Goal: Communication & Community: Share content

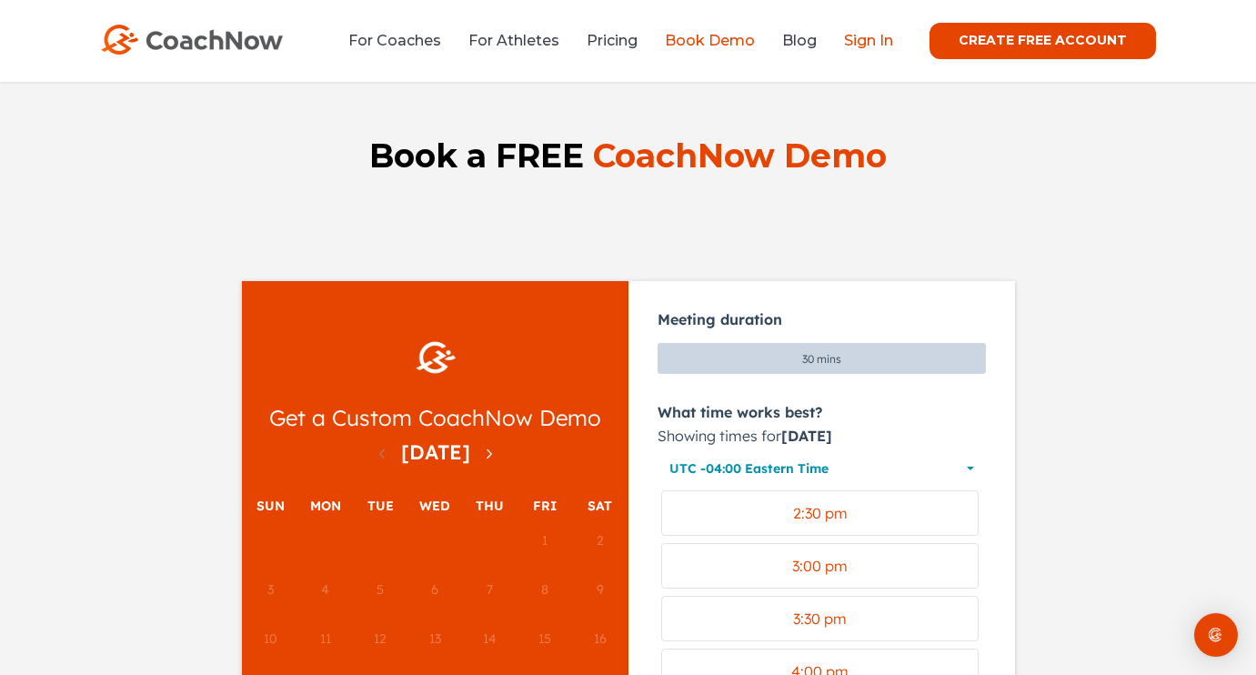
click at [886, 43] on link "Sign In" at bounding box center [868, 40] width 49 height 17
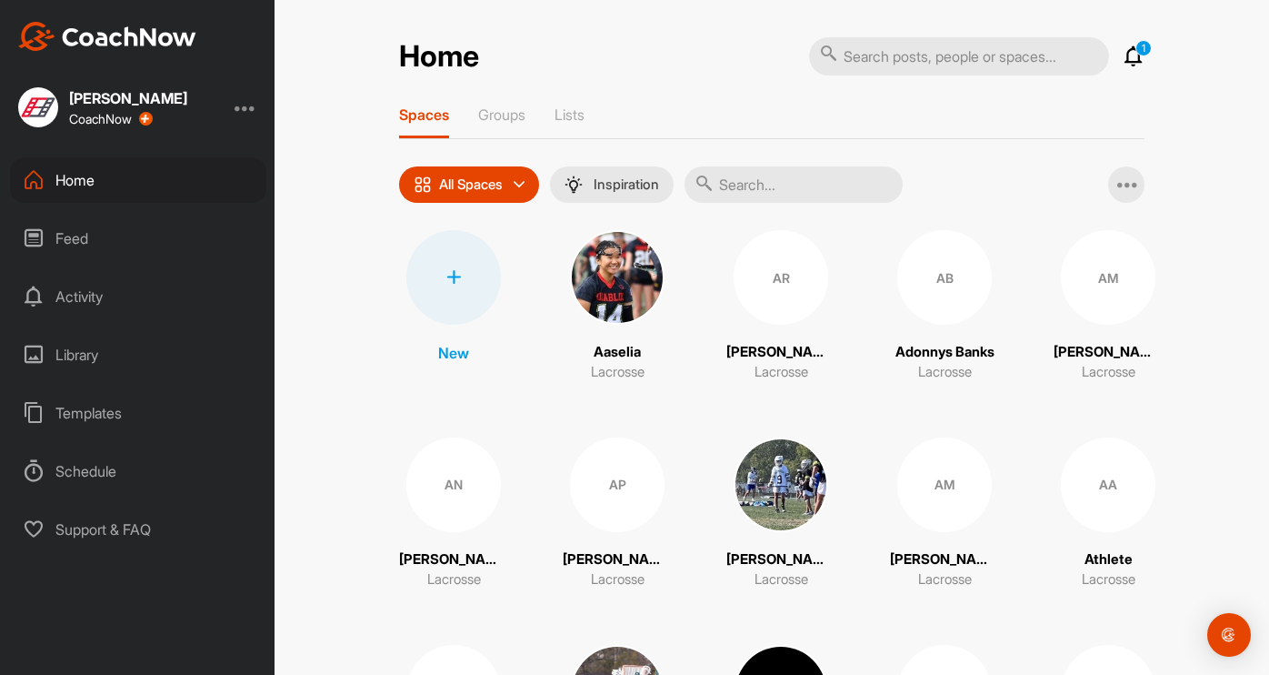
click at [775, 184] on input "text" at bounding box center [794, 184] width 218 height 36
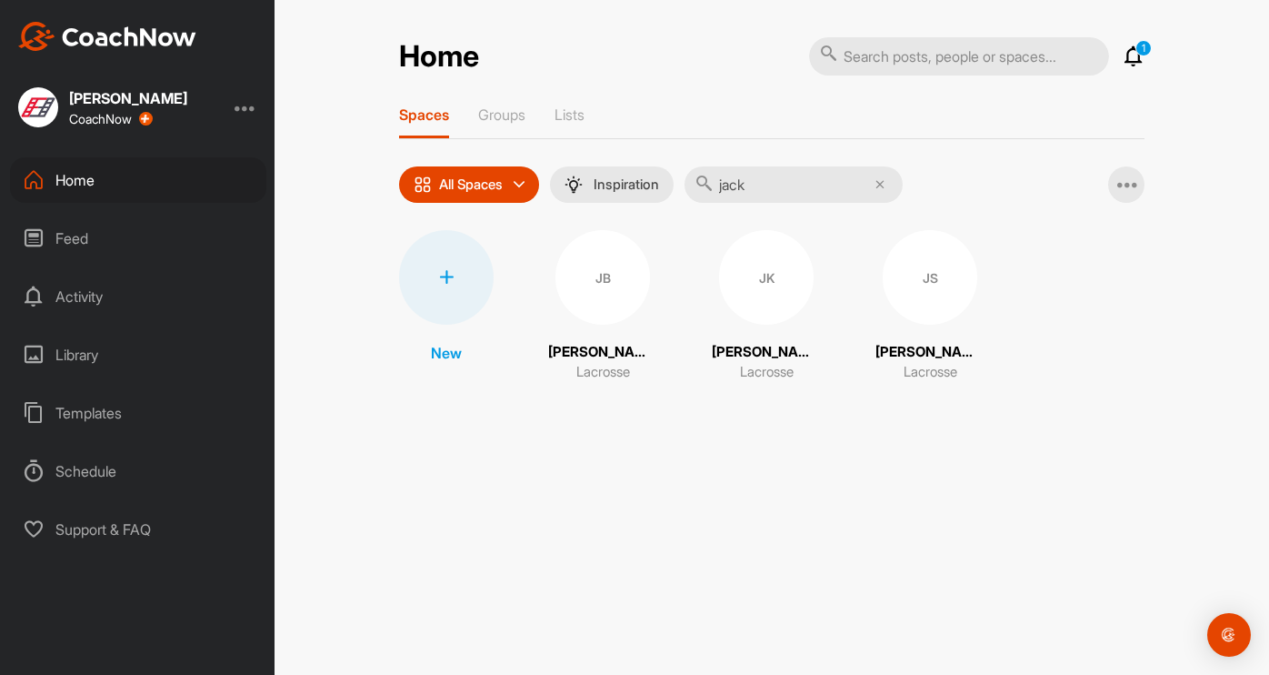
type input "jack"
click at [893, 296] on div "JS" at bounding box center [930, 277] width 95 height 95
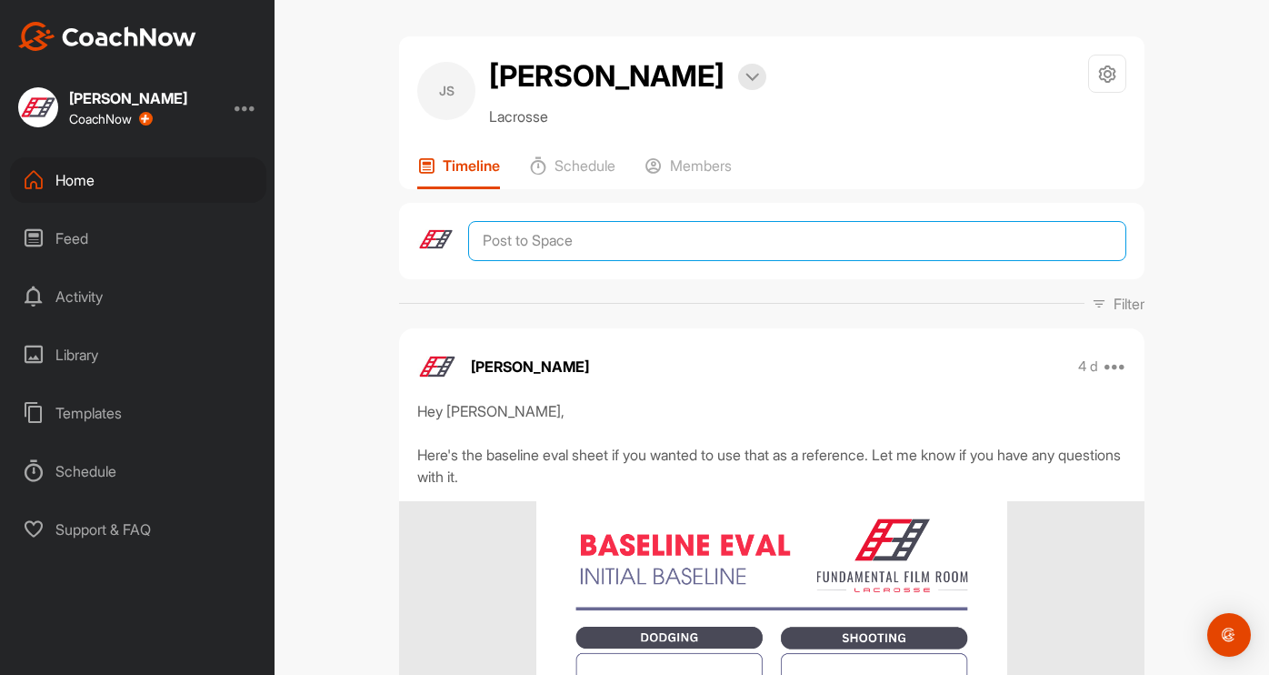
click at [513, 245] on textarea at bounding box center [797, 241] width 658 height 40
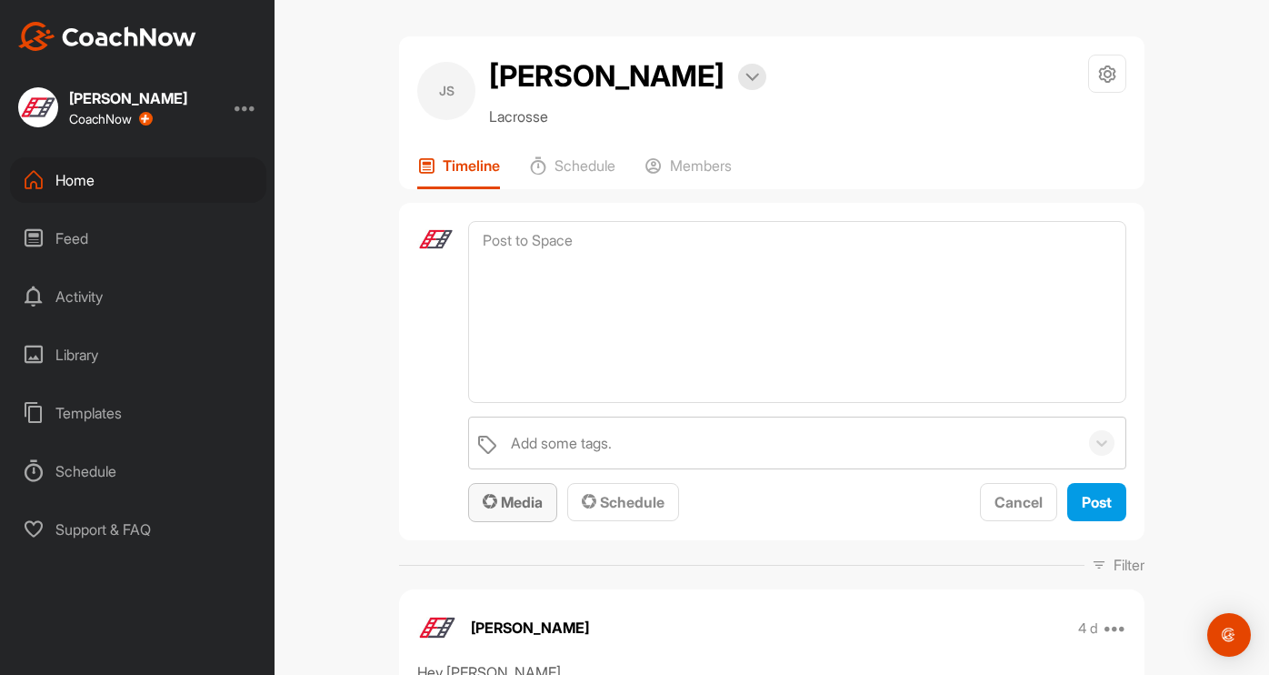
click at [500, 497] on span "Media" at bounding box center [513, 502] width 60 height 18
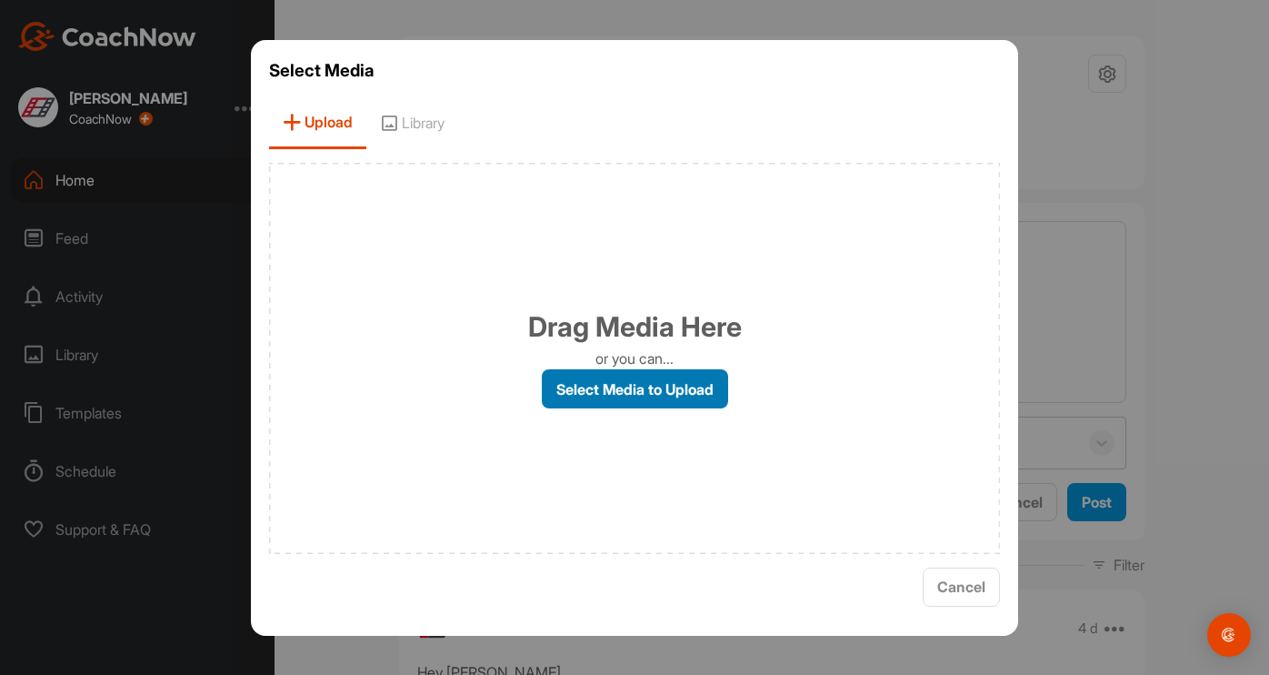
click at [638, 396] on label "Select Media to Upload" at bounding box center [635, 388] width 186 height 39
click at [0, 0] on input "Select Media to Upload" at bounding box center [0, 0] width 0 height 0
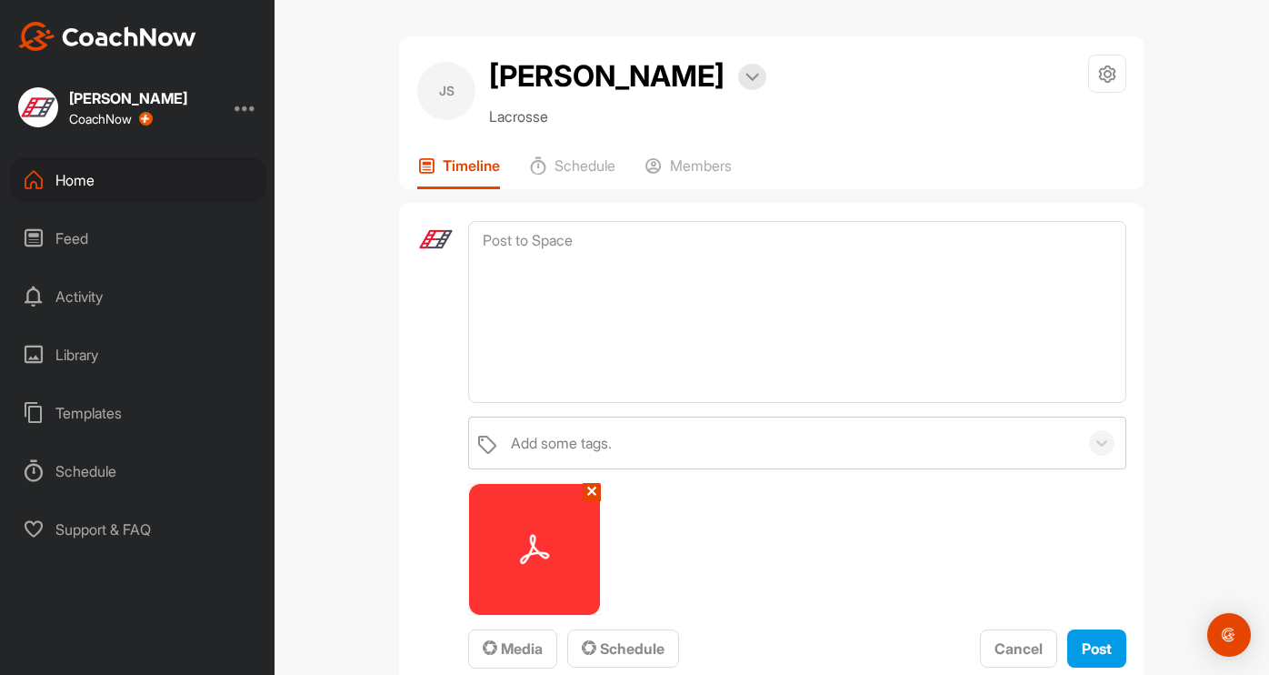
click at [583, 489] on button "✕" at bounding box center [592, 492] width 18 height 18
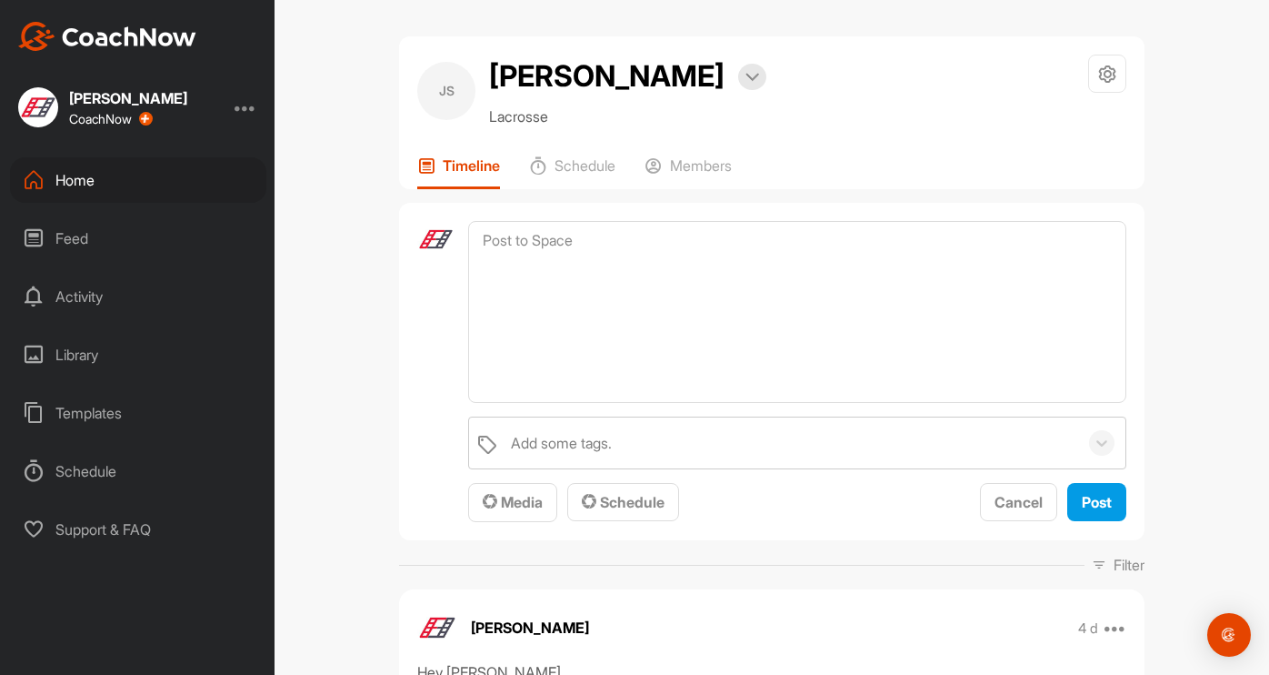
click at [85, 354] on div "Library" at bounding box center [138, 354] width 256 height 45
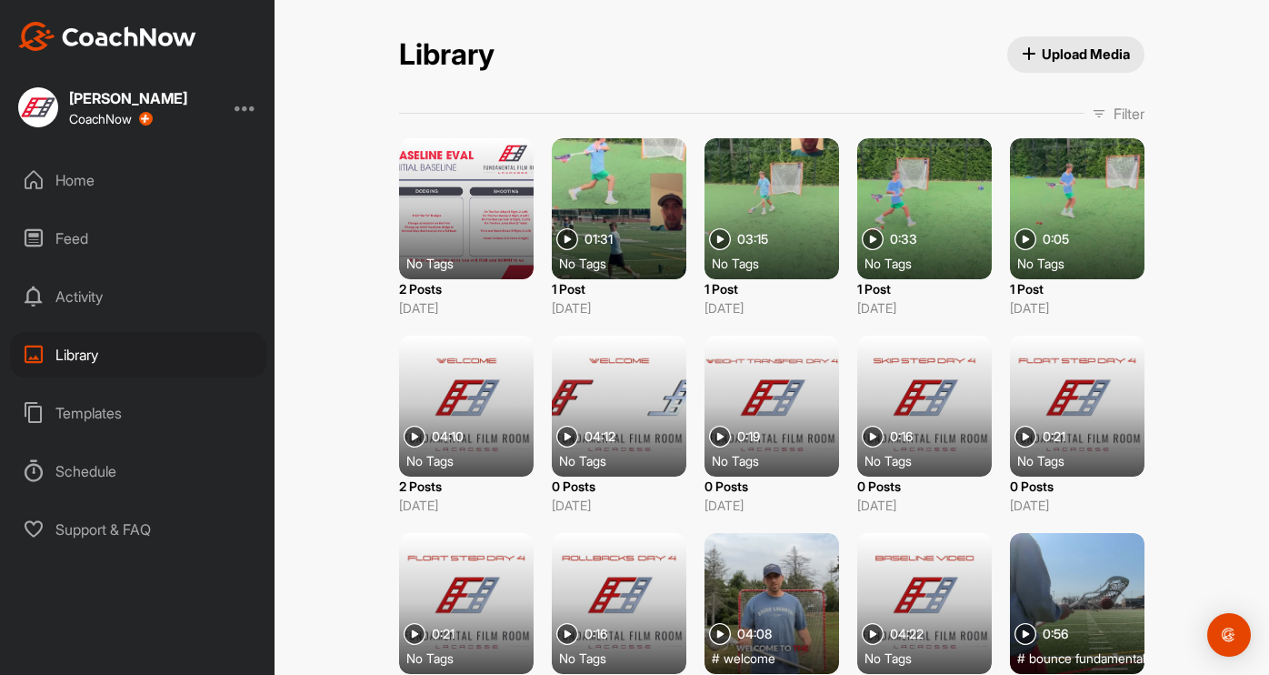
click at [74, 186] on div "Home" at bounding box center [138, 179] width 256 height 45
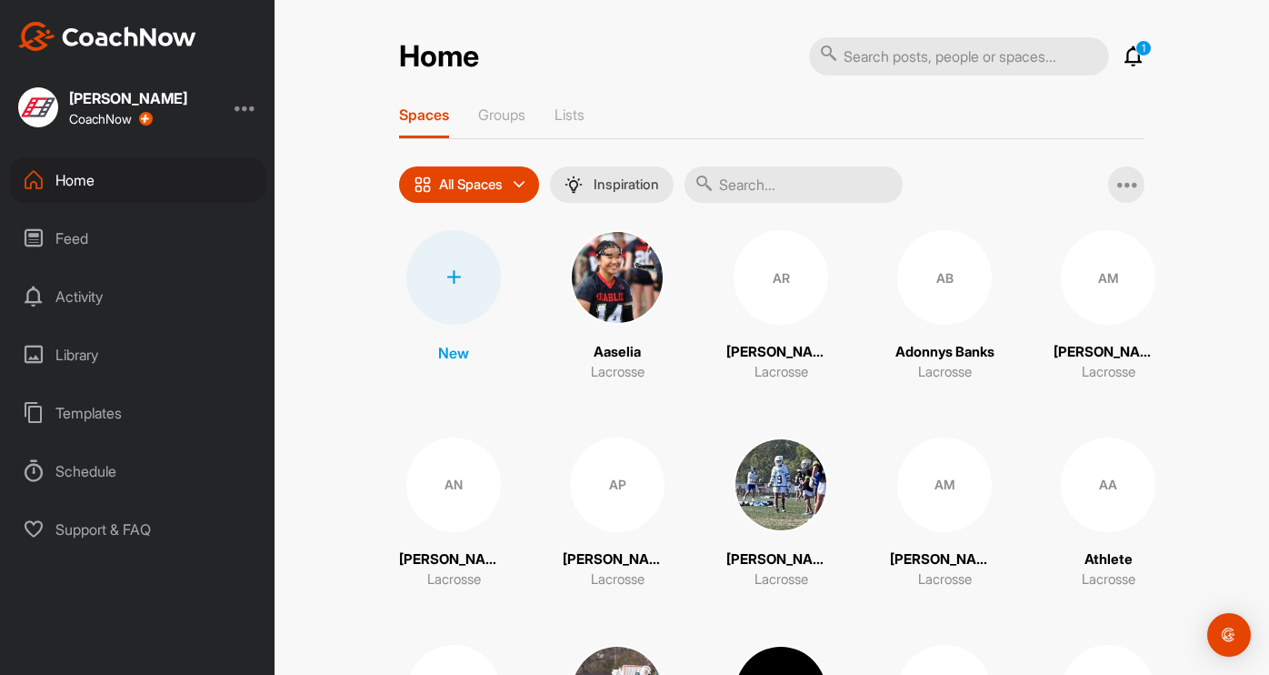
click at [747, 185] on input "text" at bounding box center [794, 184] width 218 height 36
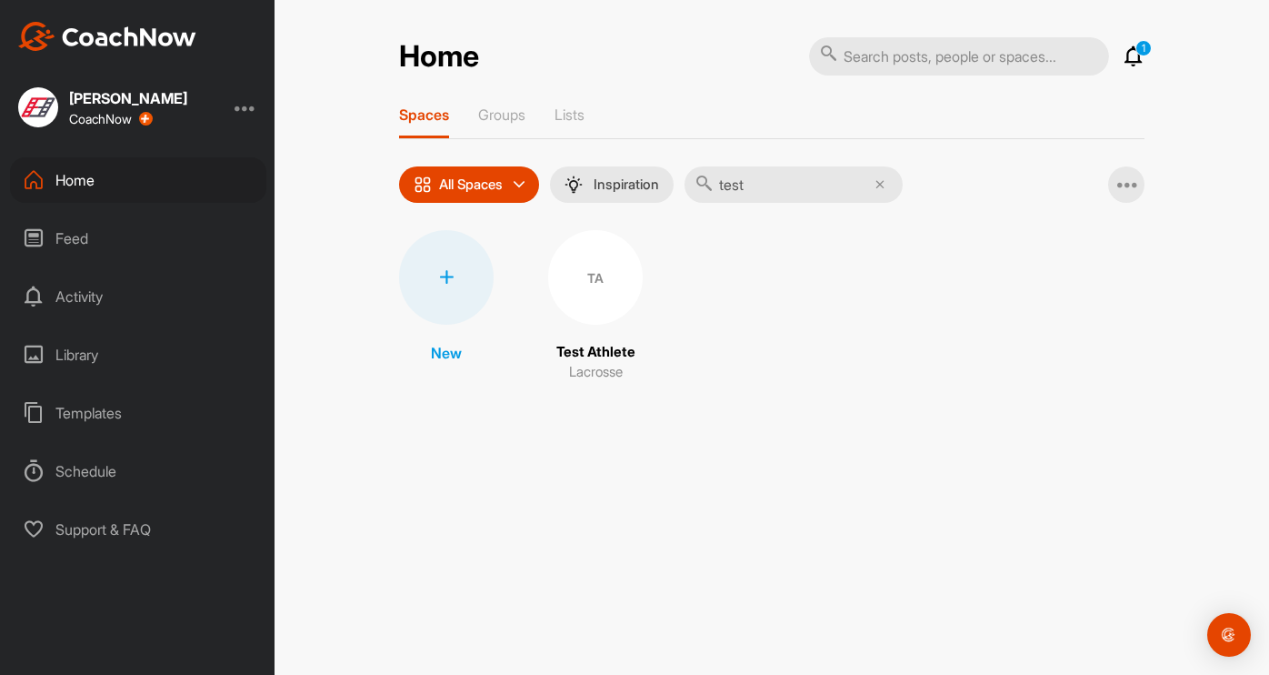
type input "test"
click at [590, 283] on div "TA" at bounding box center [595, 277] width 95 height 95
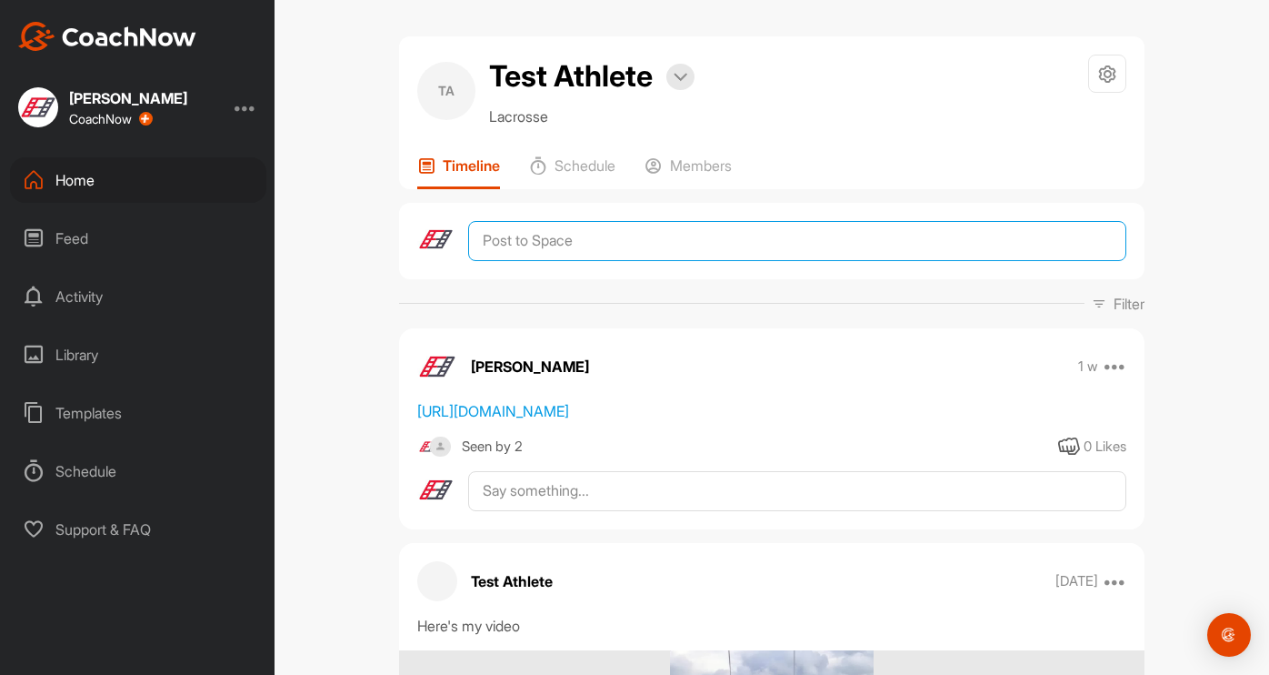
click at [529, 239] on textarea at bounding box center [797, 241] width 658 height 40
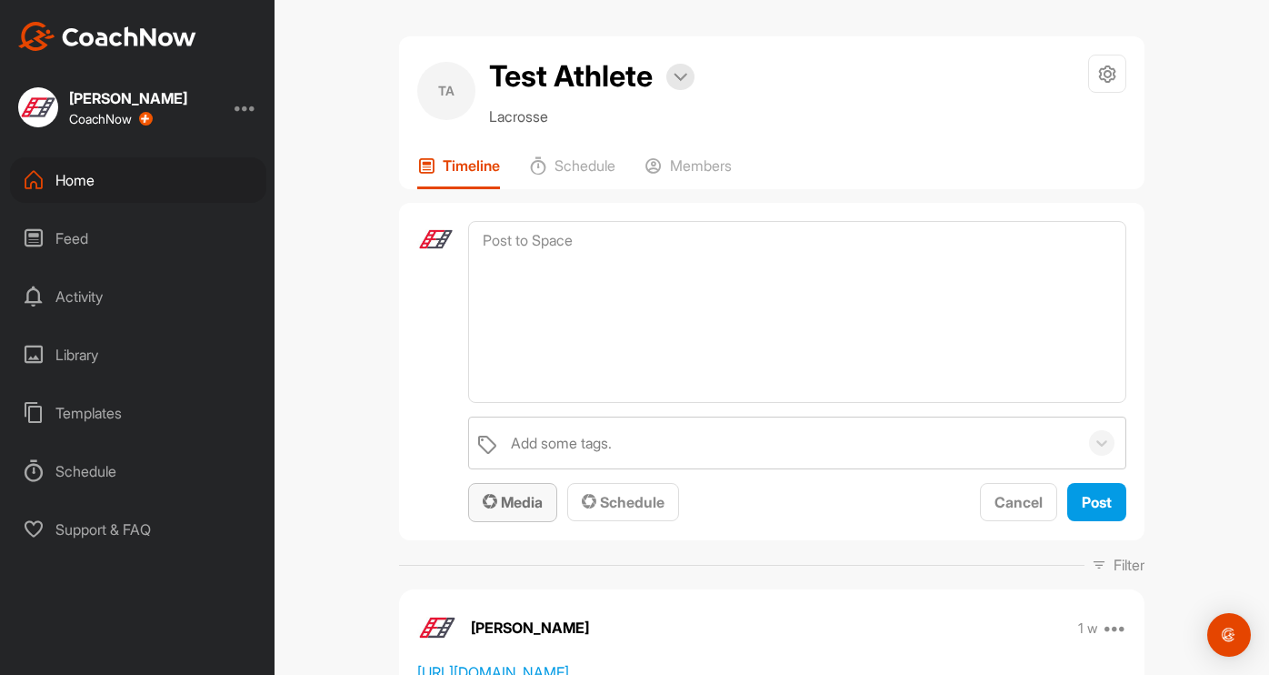
click at [492, 500] on span "Media" at bounding box center [513, 502] width 60 height 18
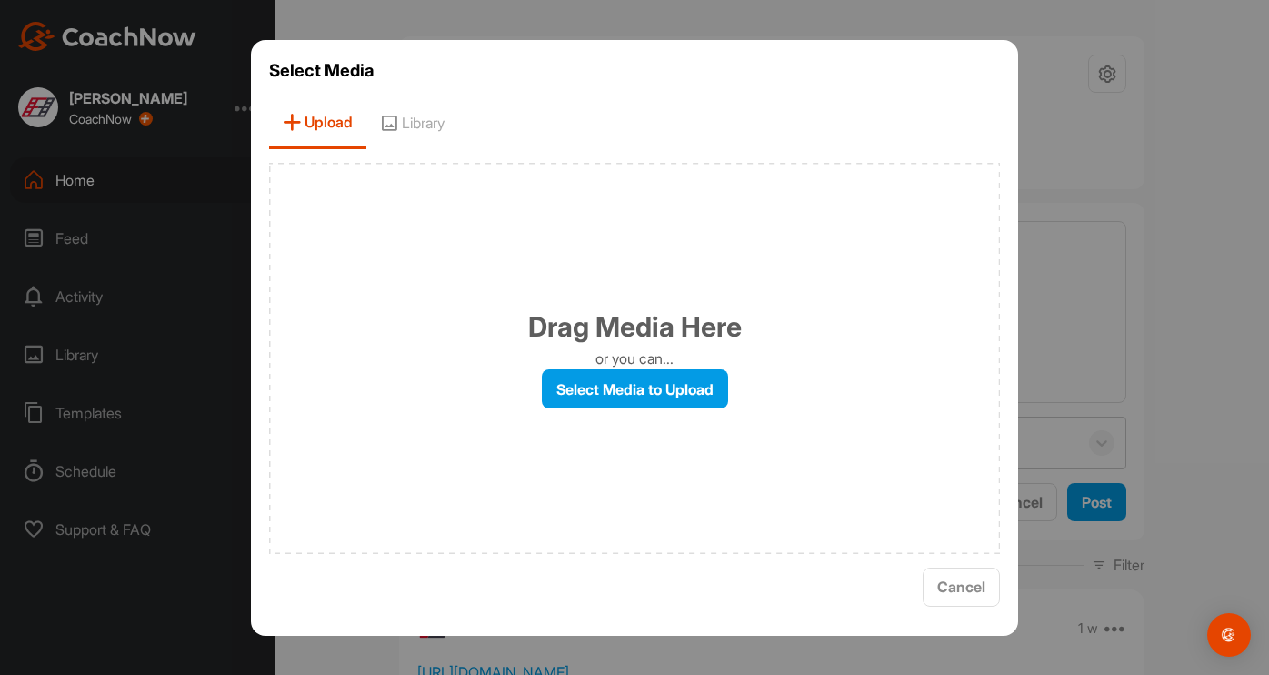
click at [344, 123] on span "Upload" at bounding box center [317, 123] width 97 height 52
click at [597, 386] on label "Select Media to Upload" at bounding box center [635, 388] width 186 height 39
click at [0, 0] on input "Select Media to Upload" at bounding box center [0, 0] width 0 height 0
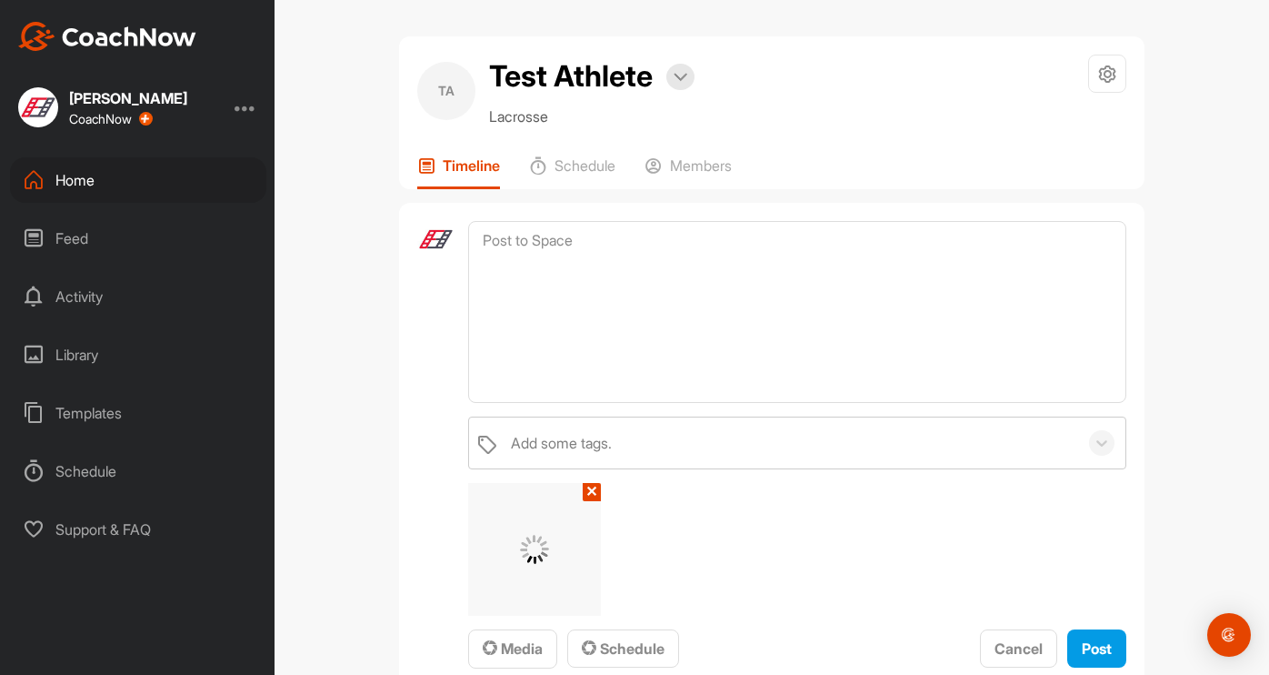
scroll to position [16, 0]
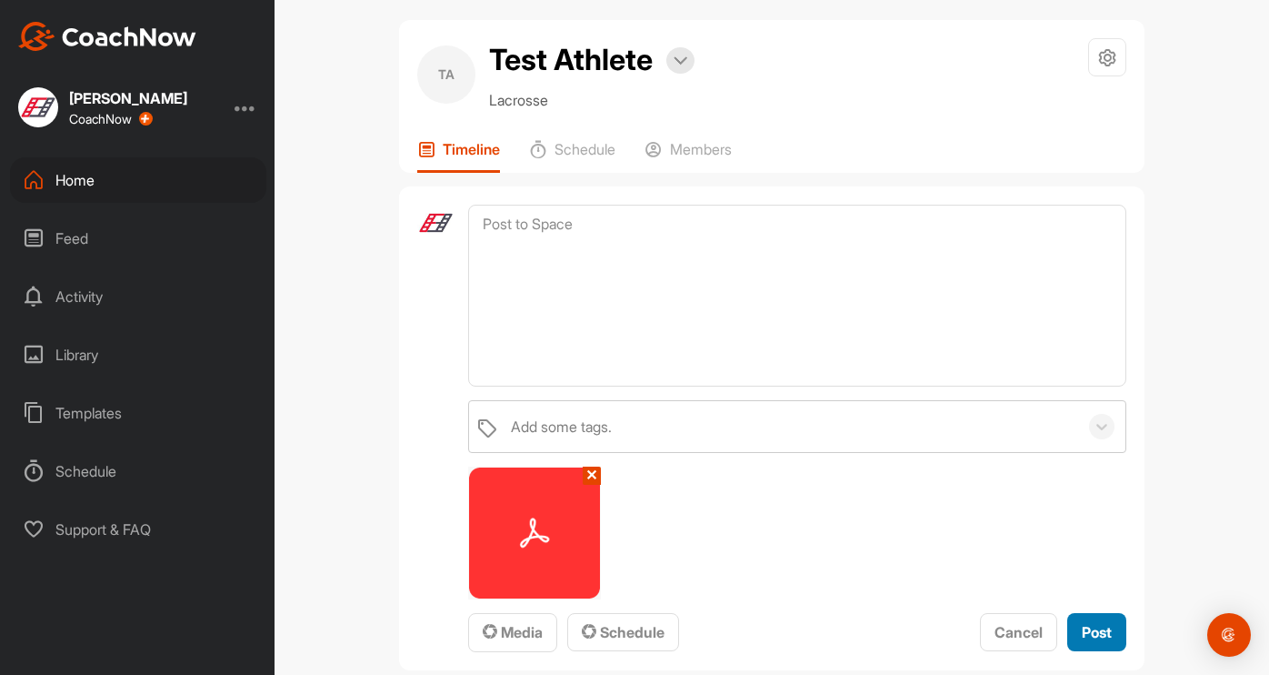
click at [1082, 627] on span "Post" at bounding box center [1097, 632] width 30 height 18
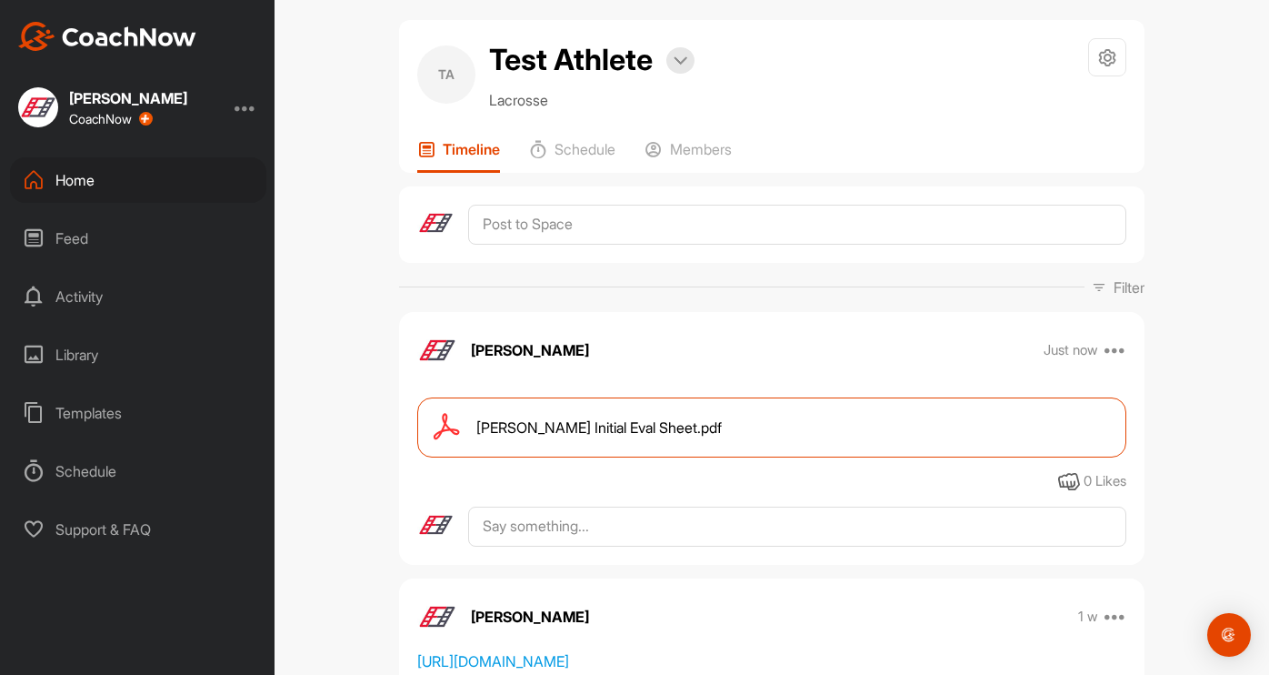
click at [623, 428] on span "[PERSON_NAME] Initial Eval Sheet.pdf" at bounding box center [600, 427] width 246 height 22
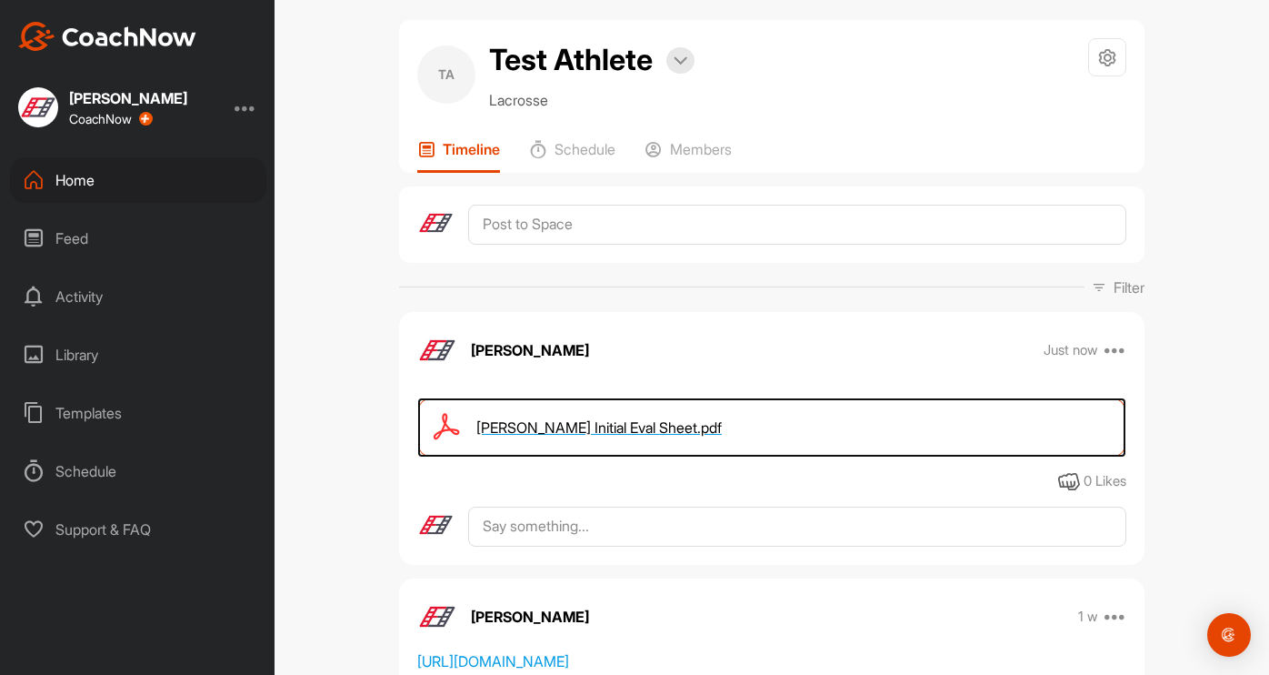
scroll to position [0, 0]
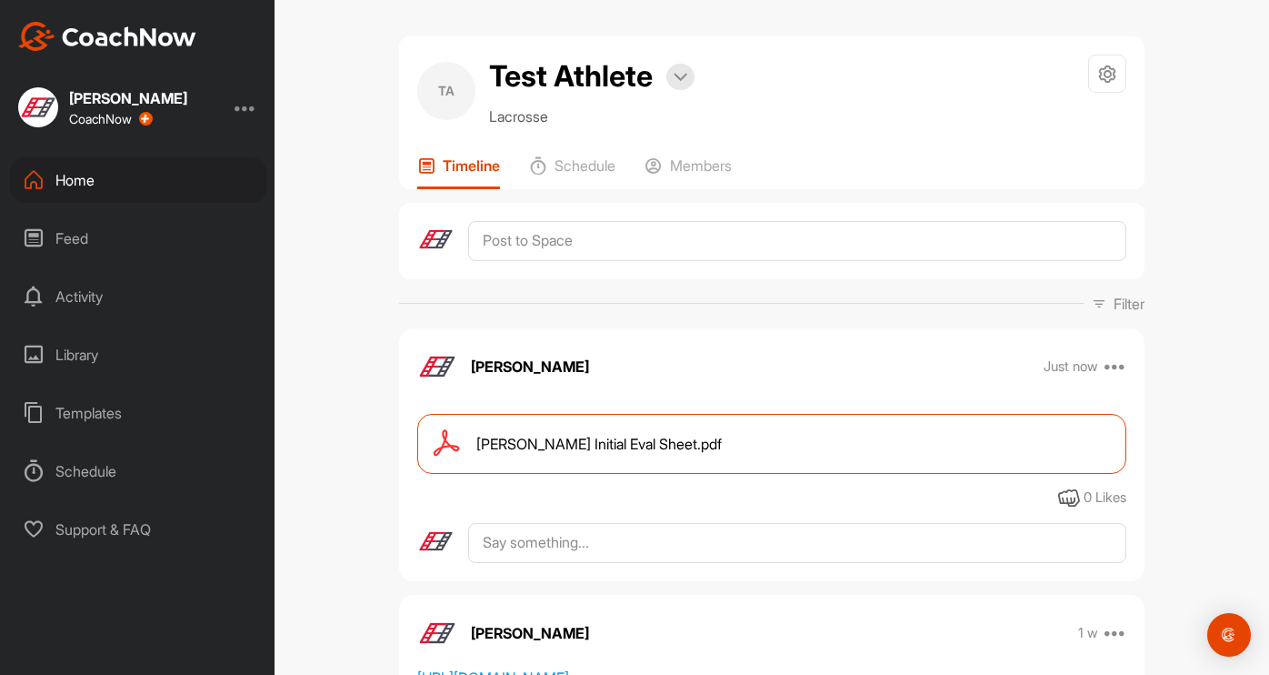
click at [86, 176] on div "Home" at bounding box center [138, 179] width 256 height 45
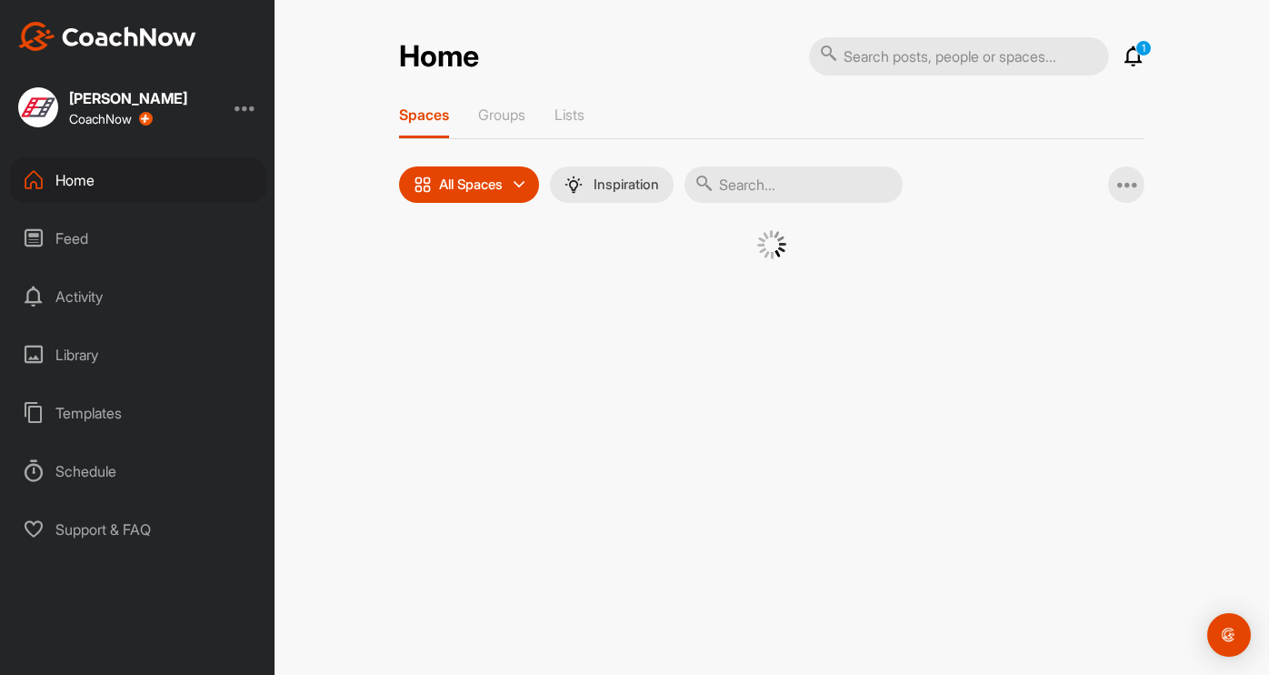
click at [768, 186] on input "text" at bounding box center [794, 184] width 218 height 36
type input "jack sa"
click at [605, 276] on div "JS" at bounding box center [603, 277] width 95 height 95
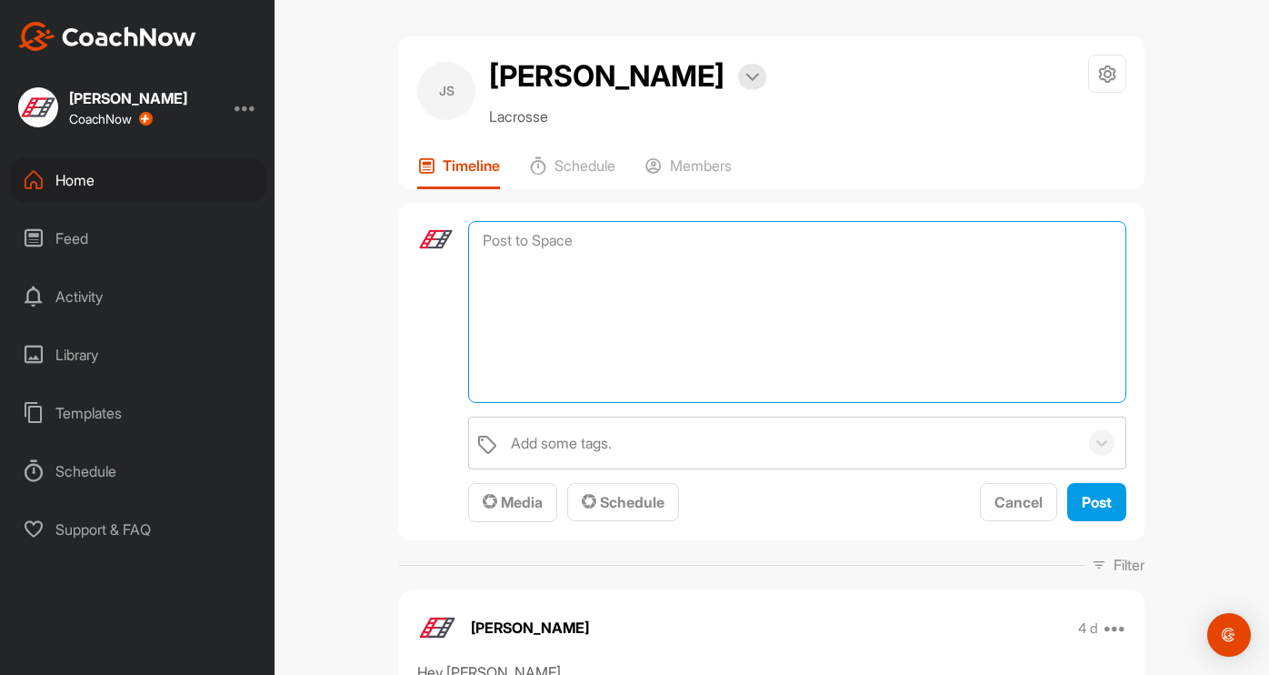
click at [604, 239] on textarea at bounding box center [797, 312] width 658 height 182
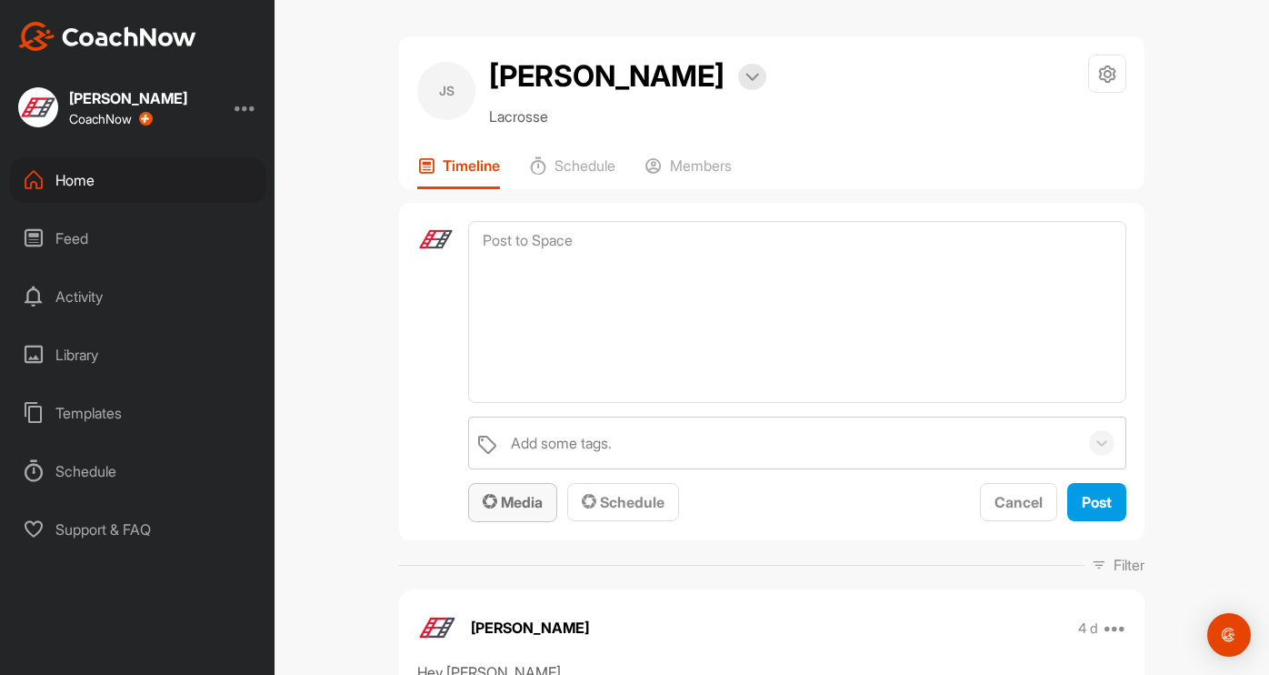
click at [526, 504] on span "Media" at bounding box center [513, 502] width 60 height 18
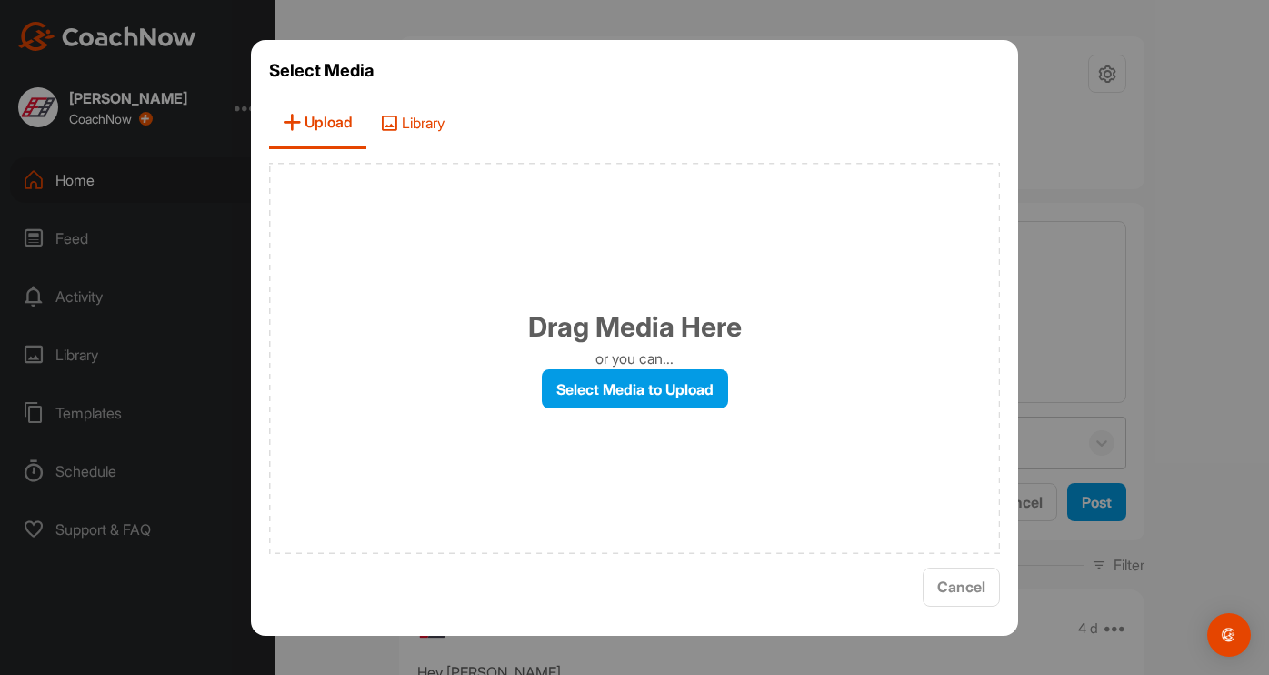
click at [424, 119] on span "Library" at bounding box center [412, 123] width 92 height 52
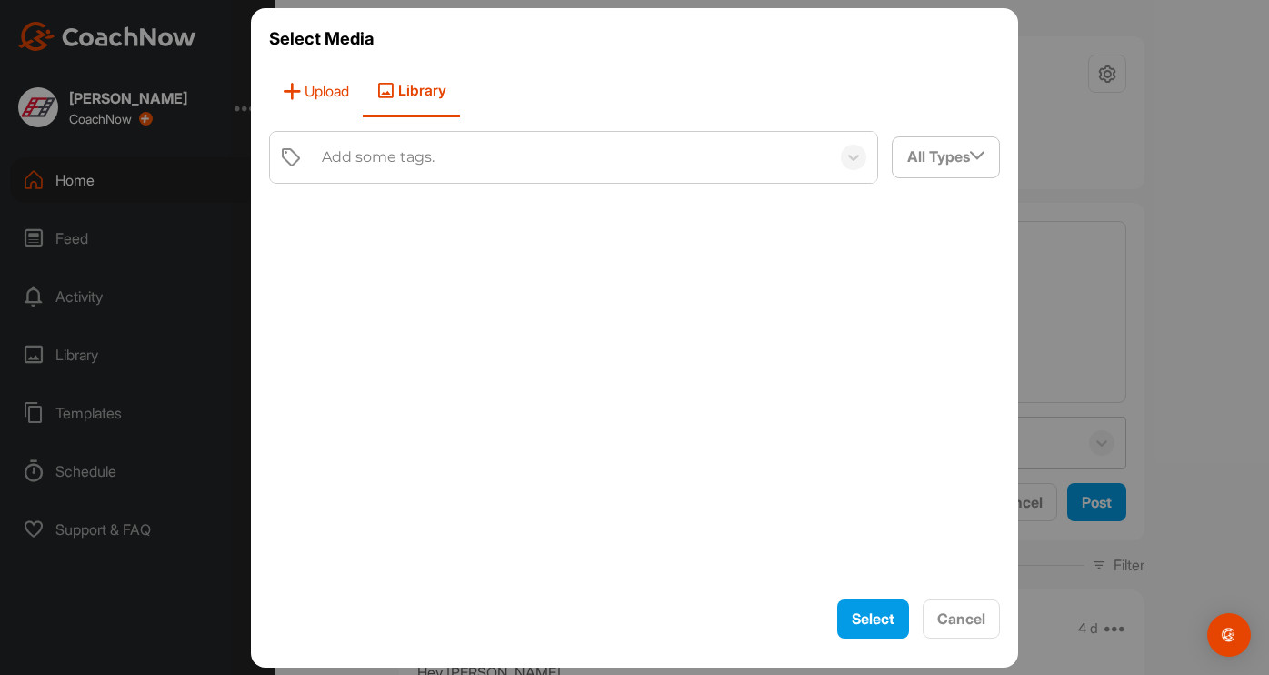
click at [321, 86] on span "Upload" at bounding box center [316, 91] width 94 height 52
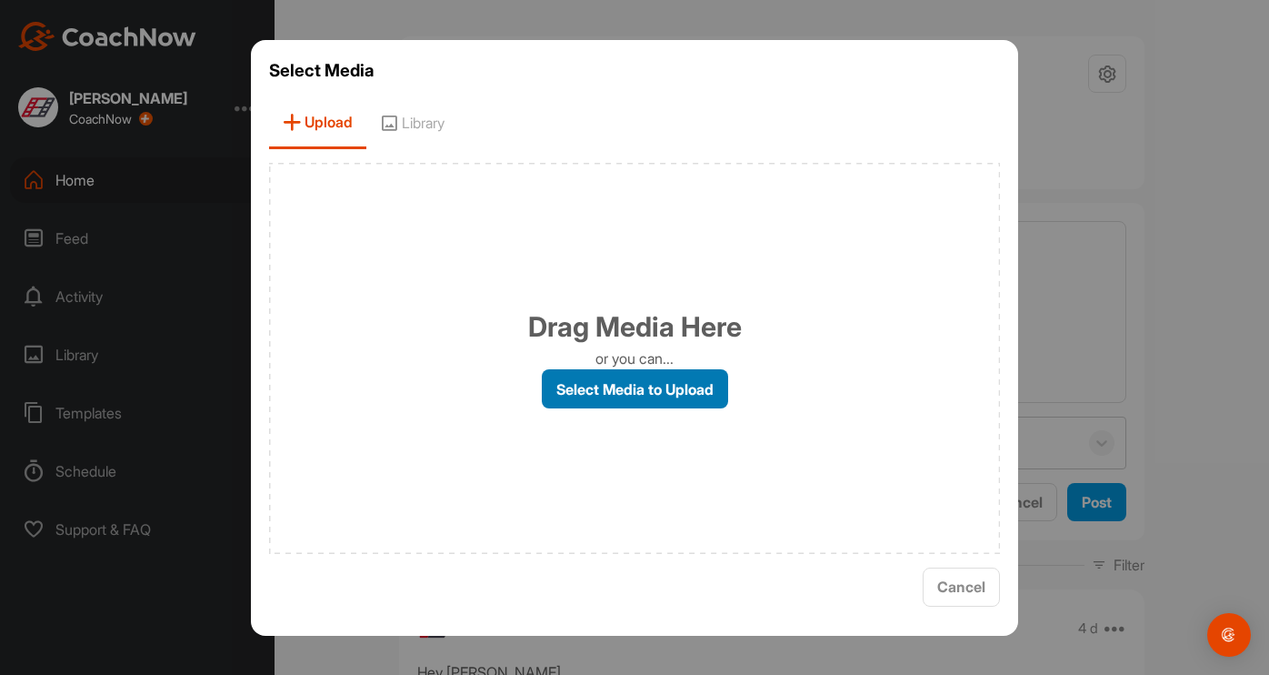
click at [614, 398] on label "Select Media to Upload" at bounding box center [635, 388] width 186 height 39
click at [0, 0] on input "Select Media to Upload" at bounding box center [0, 0] width 0 height 0
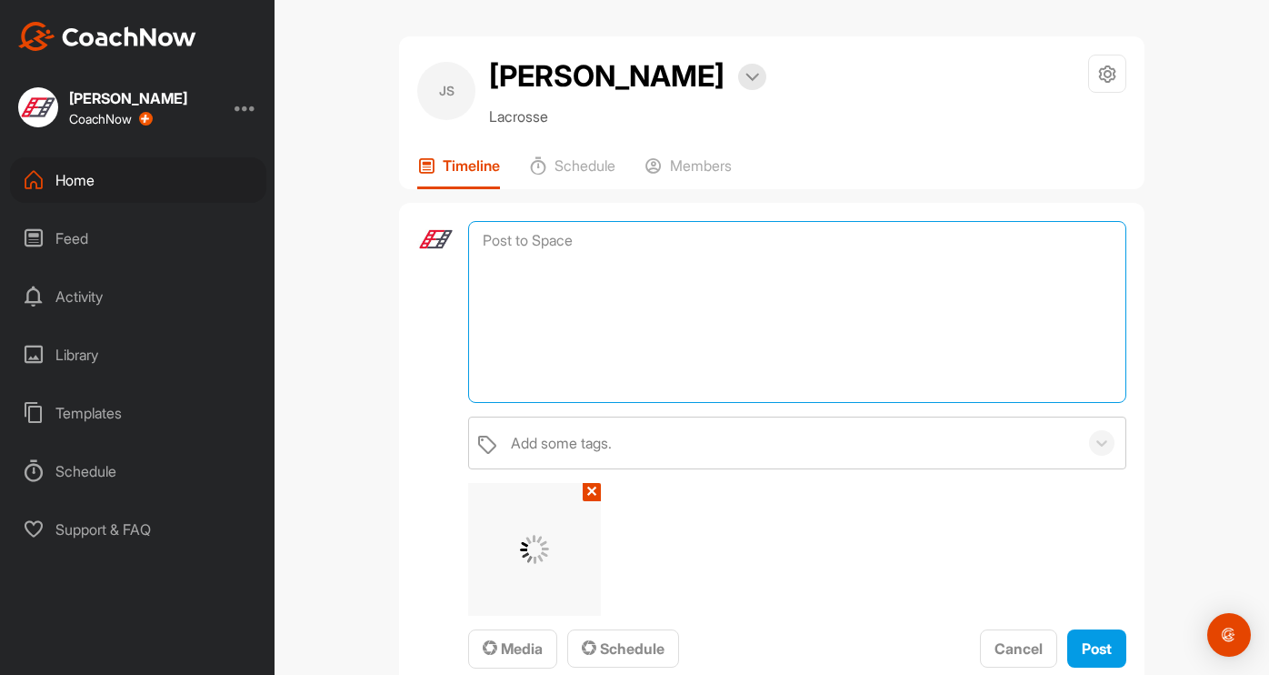
click at [545, 258] on textarea at bounding box center [797, 312] width 658 height 182
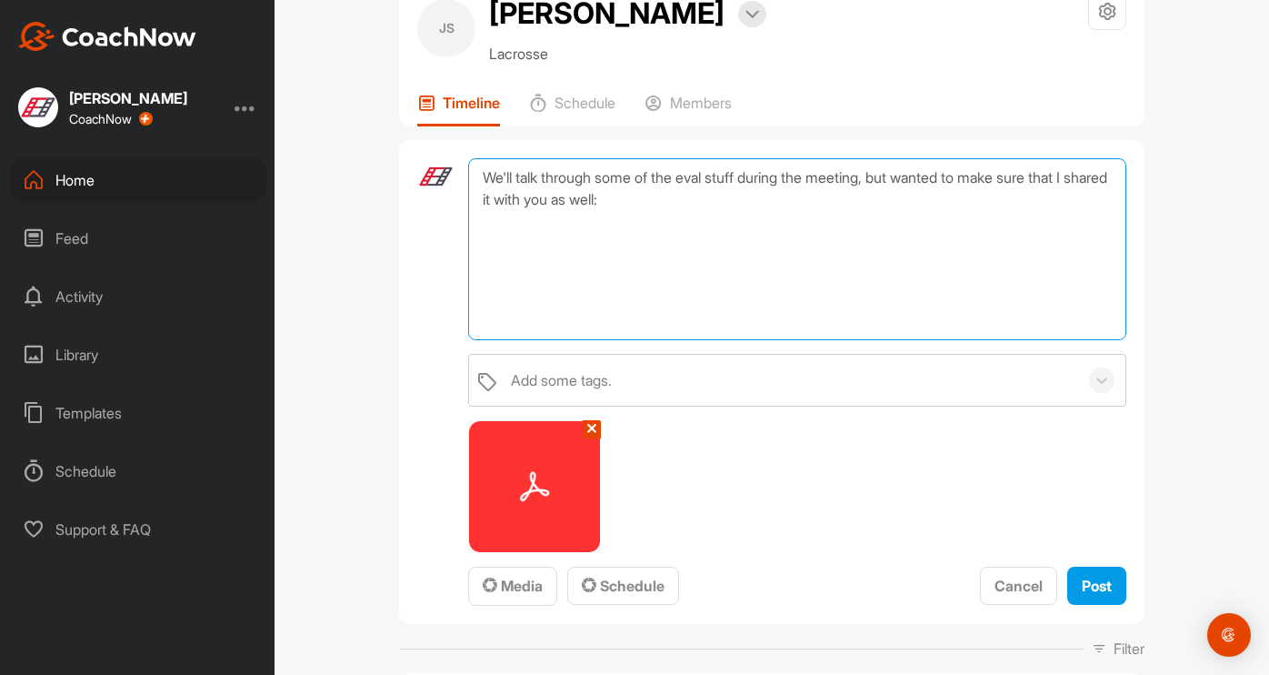
scroll to position [69, 0]
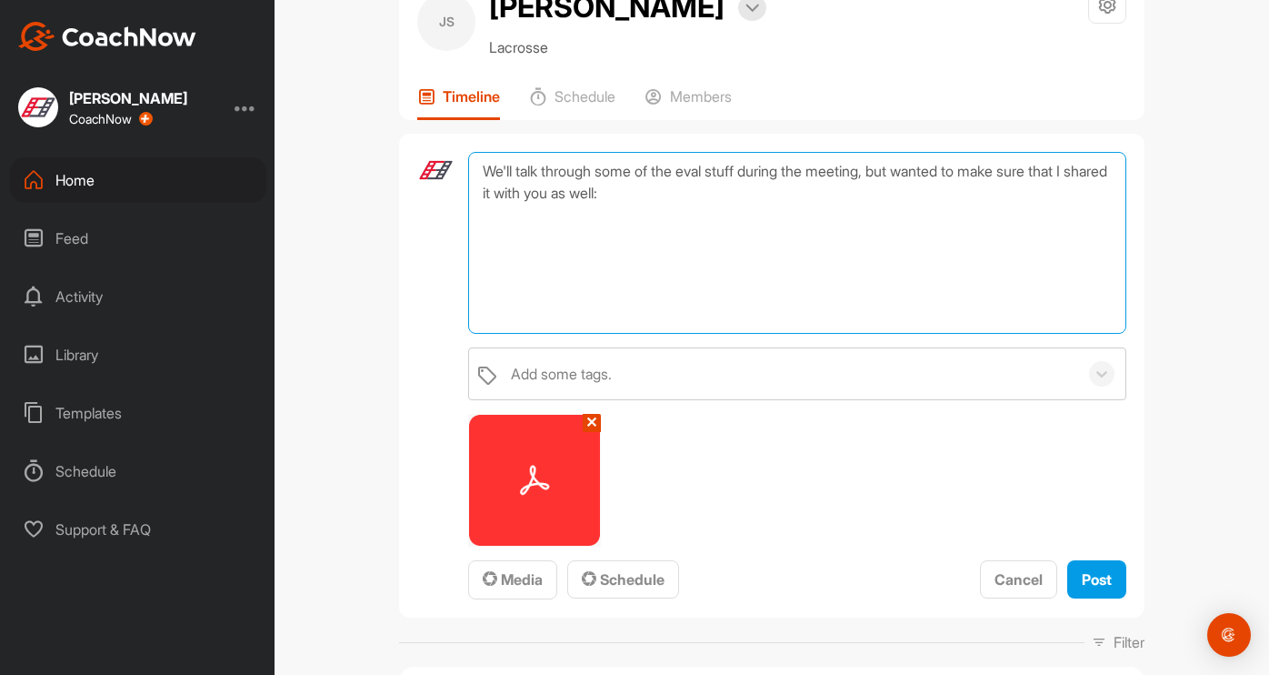
click at [571, 192] on textarea "We'll talk through some of the eval stuff during the meeting, but wanted to mak…" at bounding box center [797, 243] width 658 height 182
click at [600, 192] on textarea "We'll talk through some of the eval stuff during the meeting, but wanted to mak…" at bounding box center [797, 243] width 658 height 182
type textarea "We'll talk through some of the eval stuff during the meeting, but wanted to mak…"
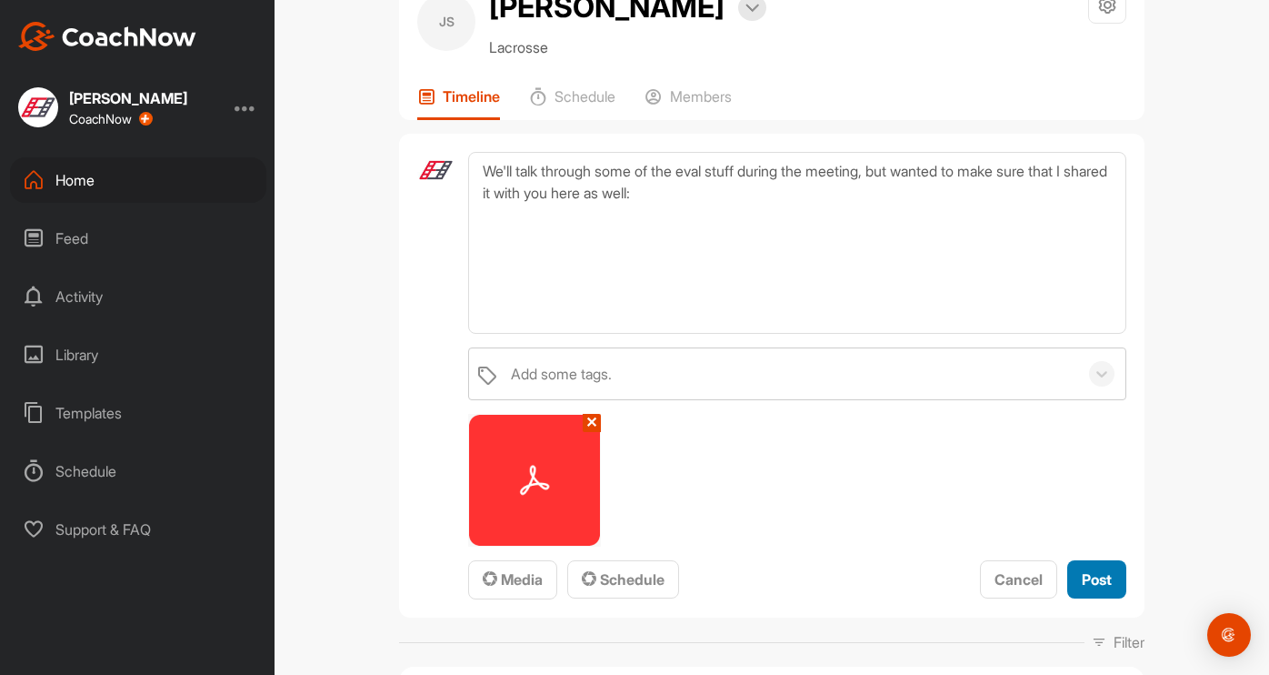
click at [1101, 577] on span "Post" at bounding box center [1097, 579] width 30 height 18
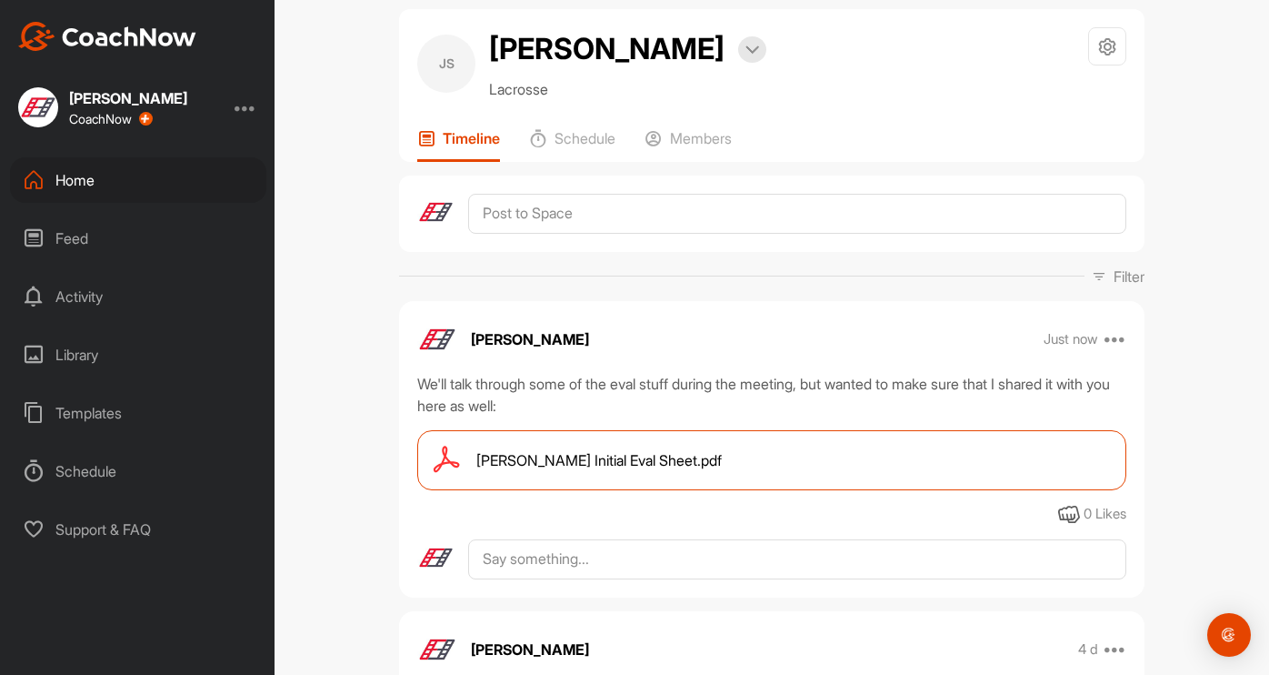
scroll to position [0, 0]
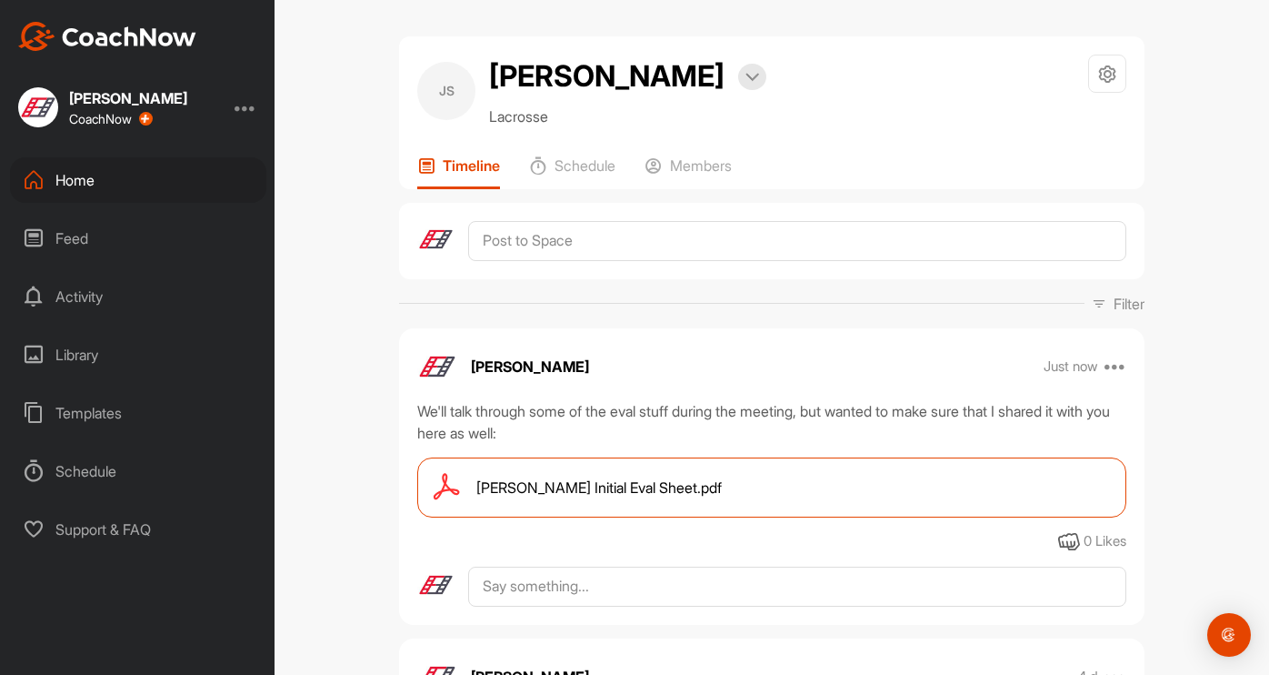
click at [85, 182] on div "Home" at bounding box center [138, 179] width 256 height 45
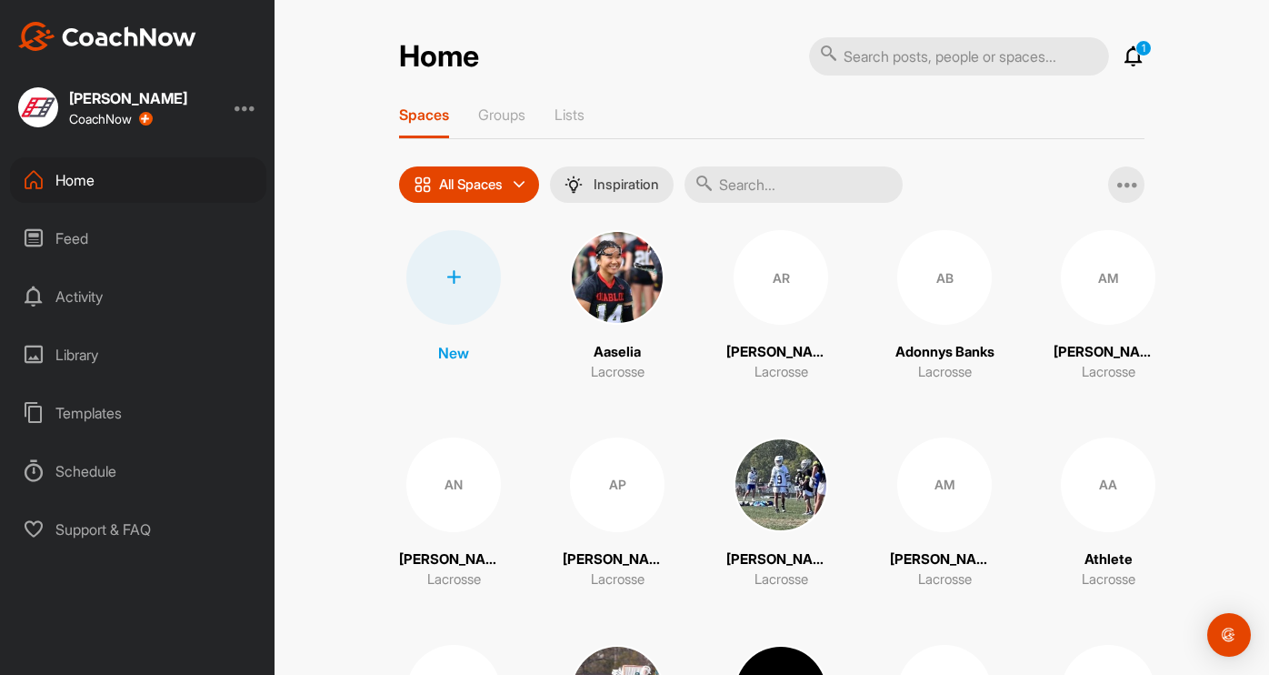
click at [755, 185] on input "text" at bounding box center [794, 184] width 218 height 36
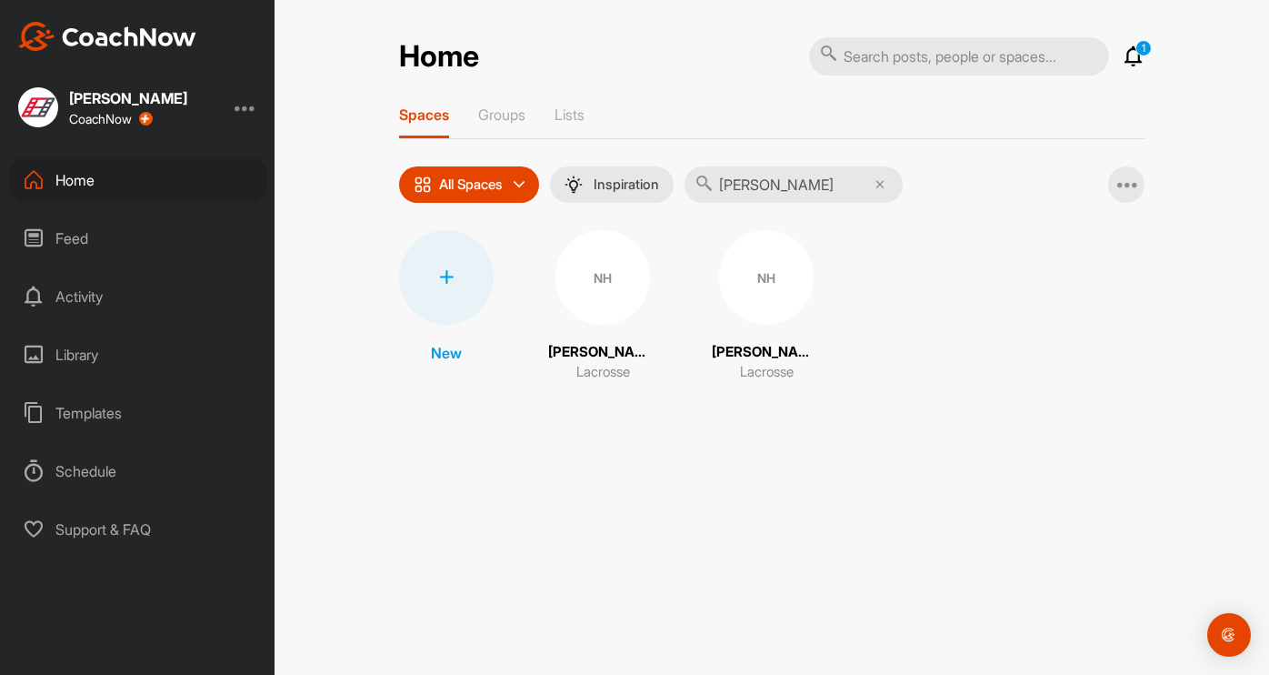
type input "[PERSON_NAME]"
click at [759, 289] on div "NH" at bounding box center [766, 277] width 95 height 95
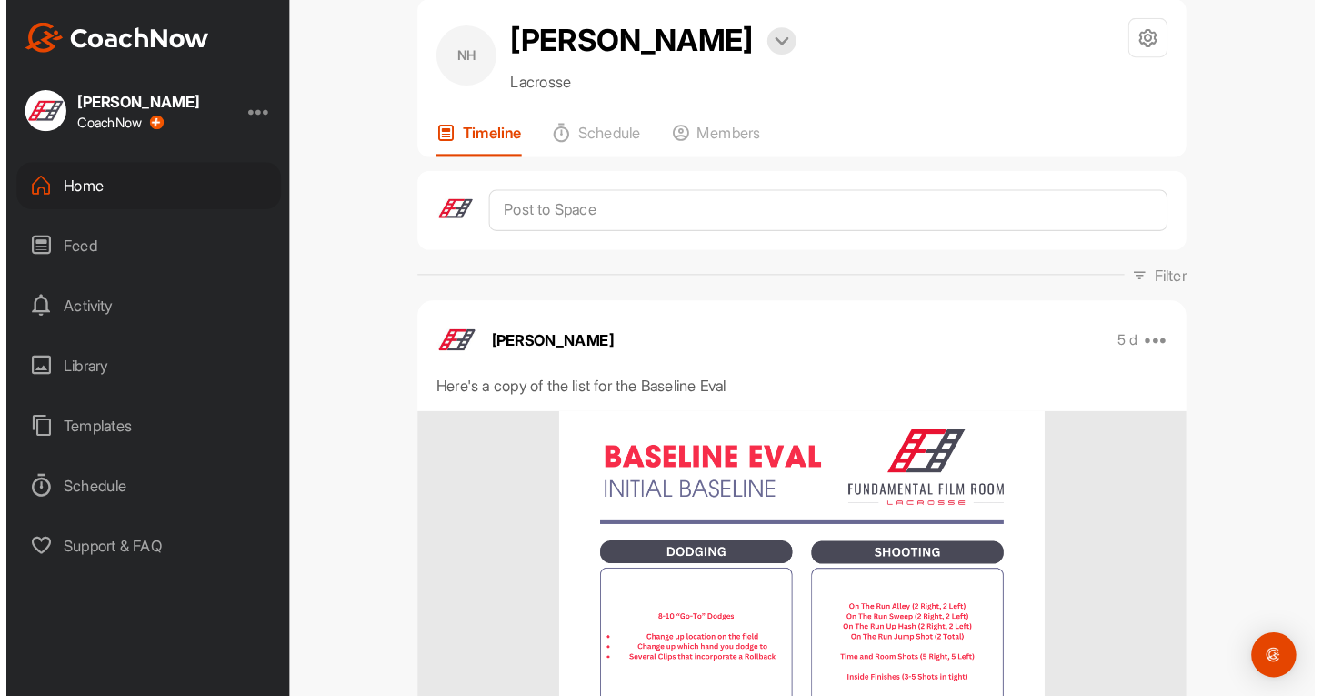
scroll to position [35, 0]
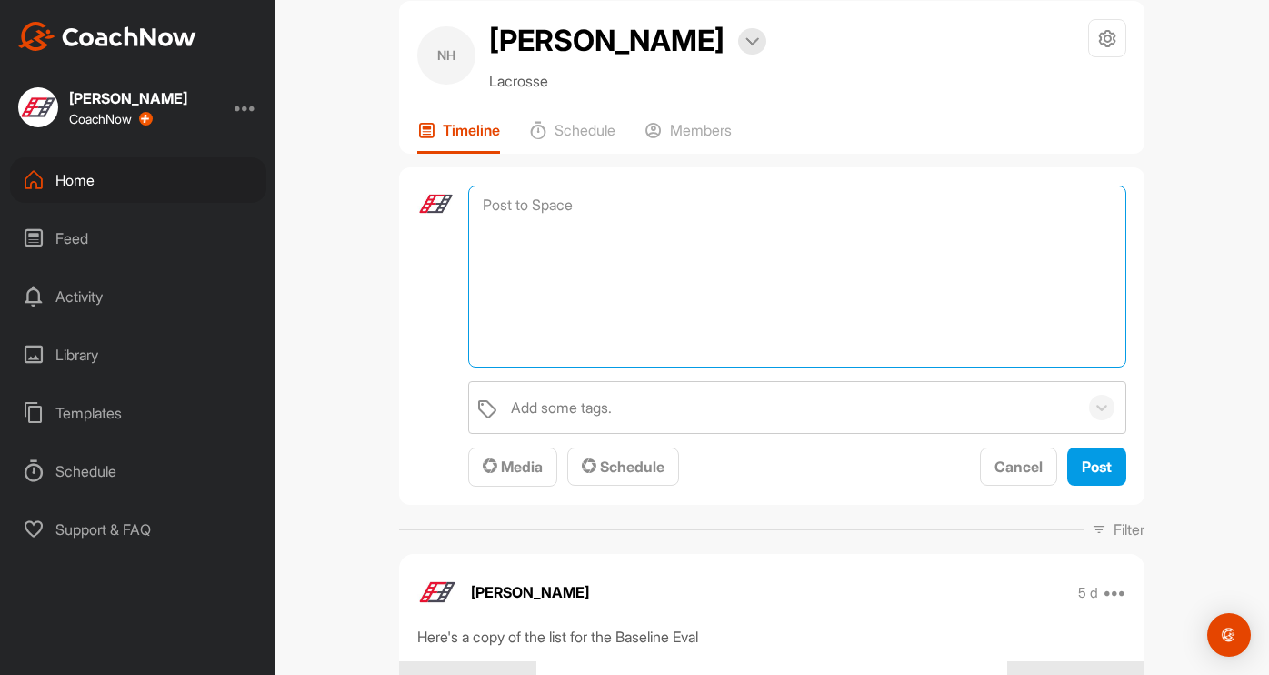
click at [556, 203] on textarea at bounding box center [797, 277] width 658 height 182
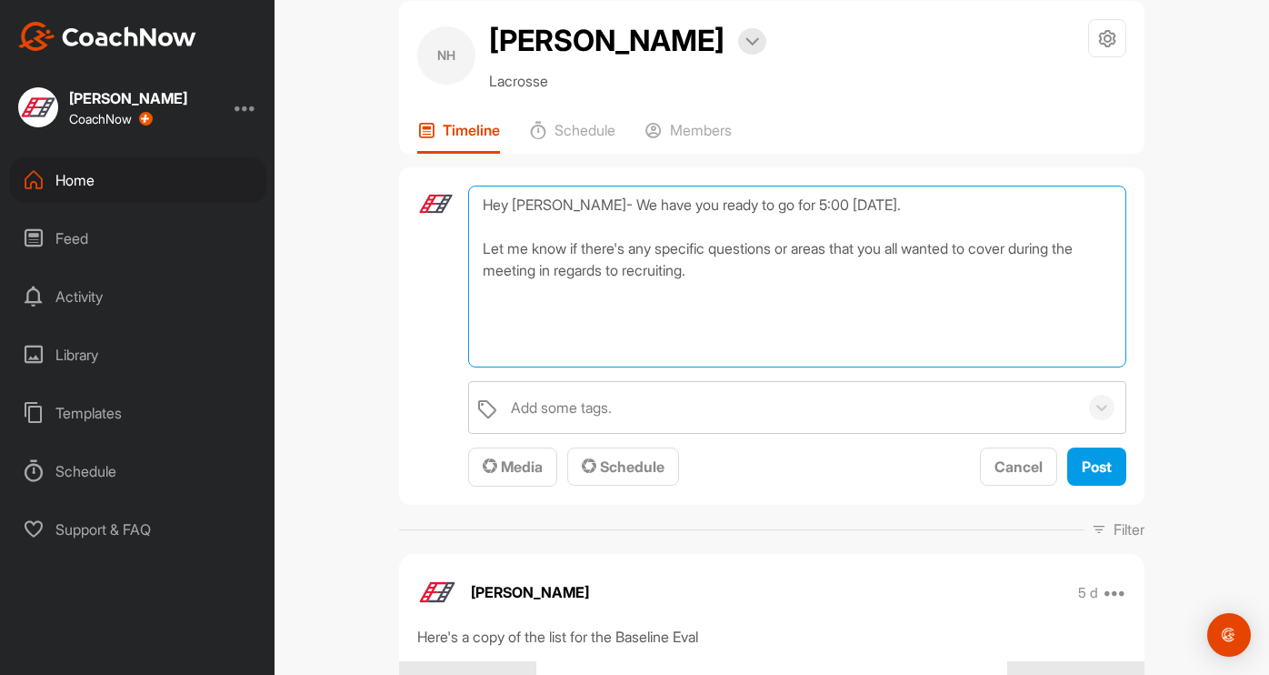
click at [886, 206] on textarea "Hey [PERSON_NAME]- We have you ready to go for 5:00 [DATE]. Let me know if ther…" at bounding box center [797, 277] width 658 height 182
click at [483, 251] on textarea "Hey [PERSON_NAME]- We have you ready to go for 5:00 [DATE] for your recruiting …" at bounding box center [797, 277] width 658 height 182
click at [1100, 275] on textarea "Hey [PERSON_NAME]- We have you ready to go for 5:00 [DATE] for your recruiting …" at bounding box center [797, 277] width 658 height 182
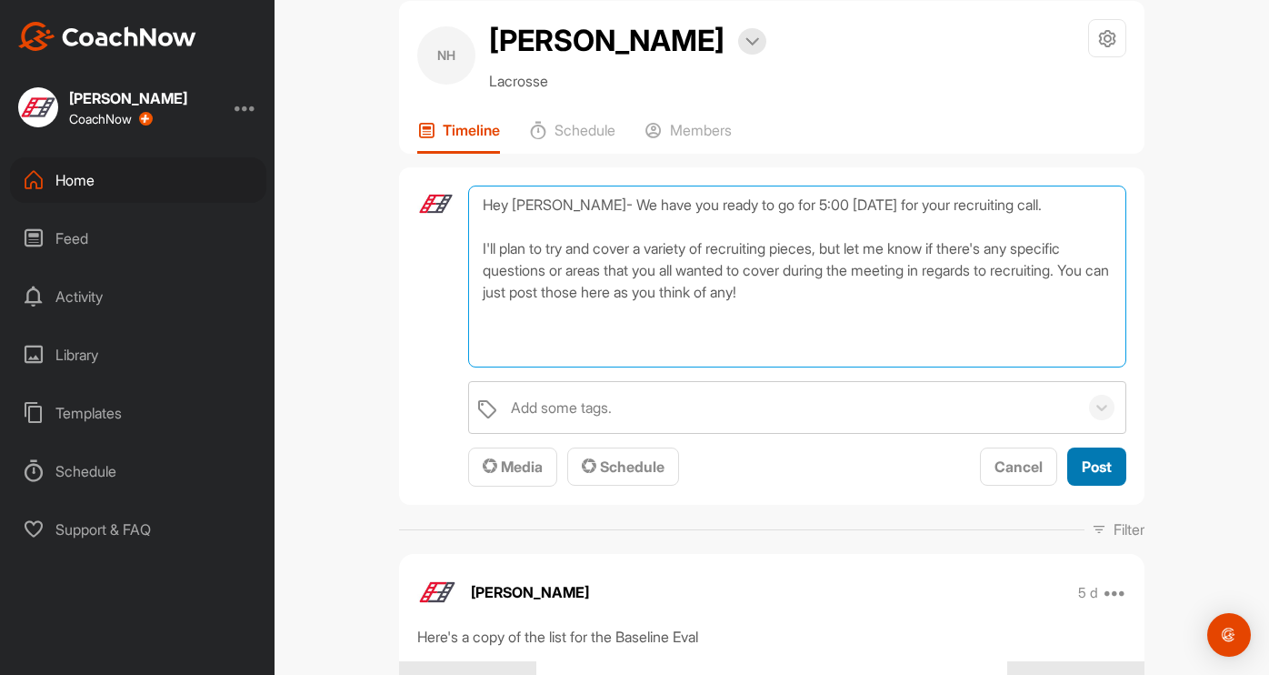
type textarea "Hey [PERSON_NAME]- We have you ready to go for 5:00 [DATE] for your recruiting …"
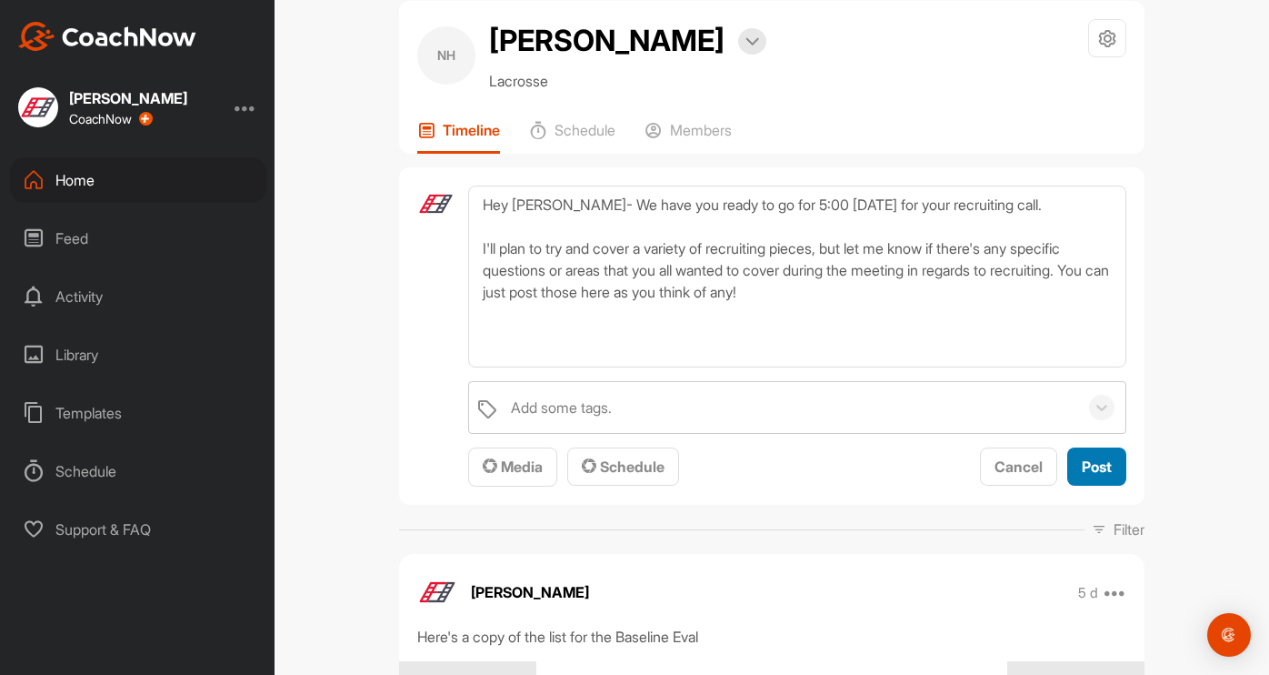
click at [1102, 467] on span "Post" at bounding box center [1097, 466] width 30 height 18
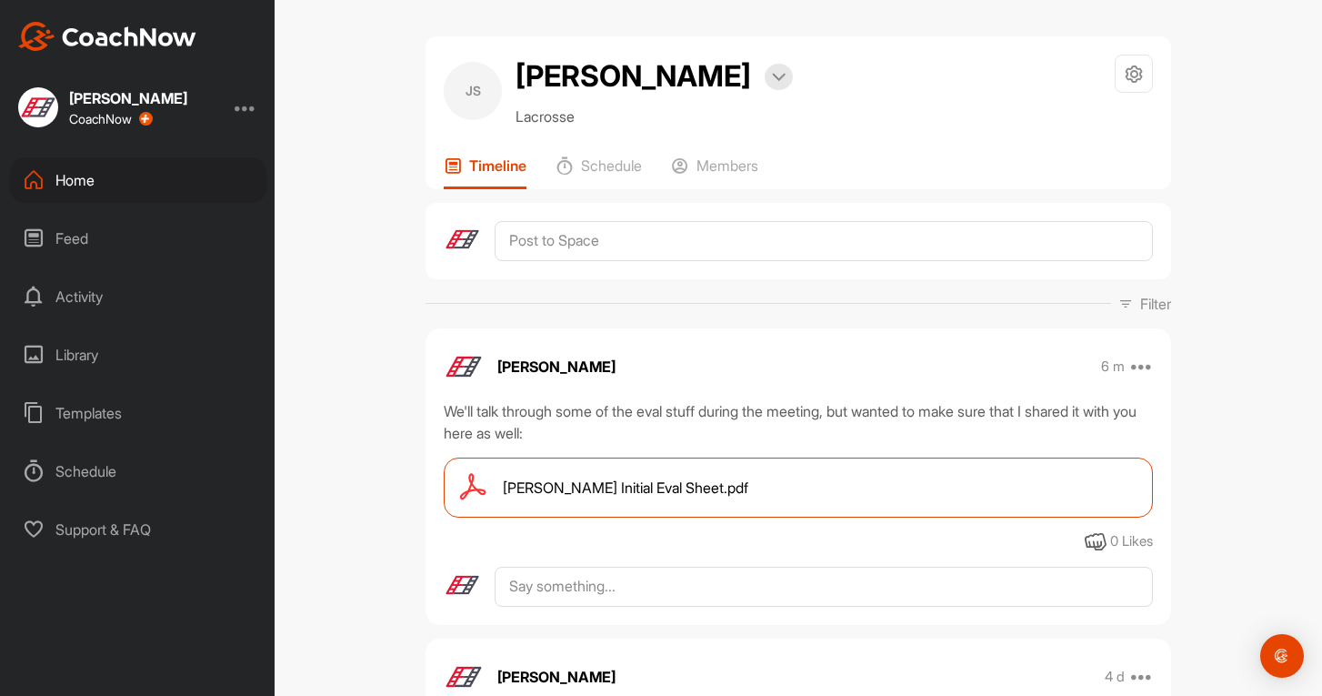
click at [116, 174] on div "Home" at bounding box center [138, 179] width 256 height 45
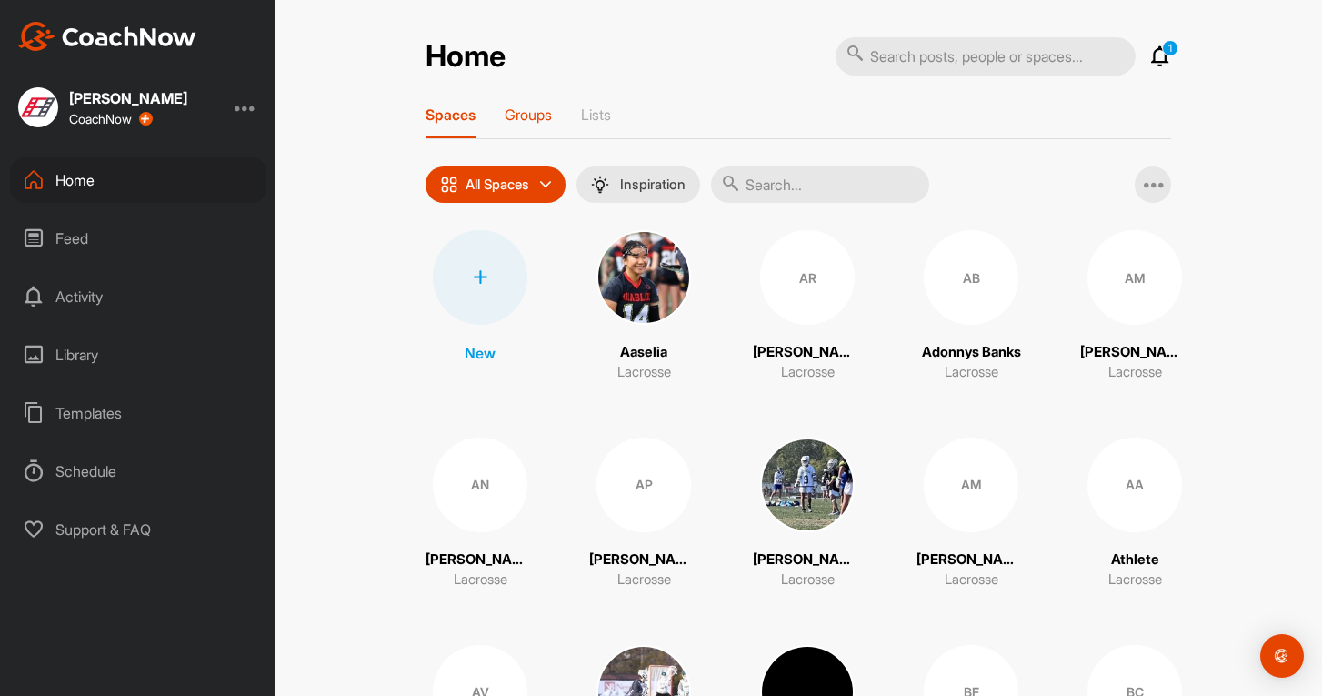
click at [526, 110] on p "Groups" at bounding box center [528, 114] width 47 height 18
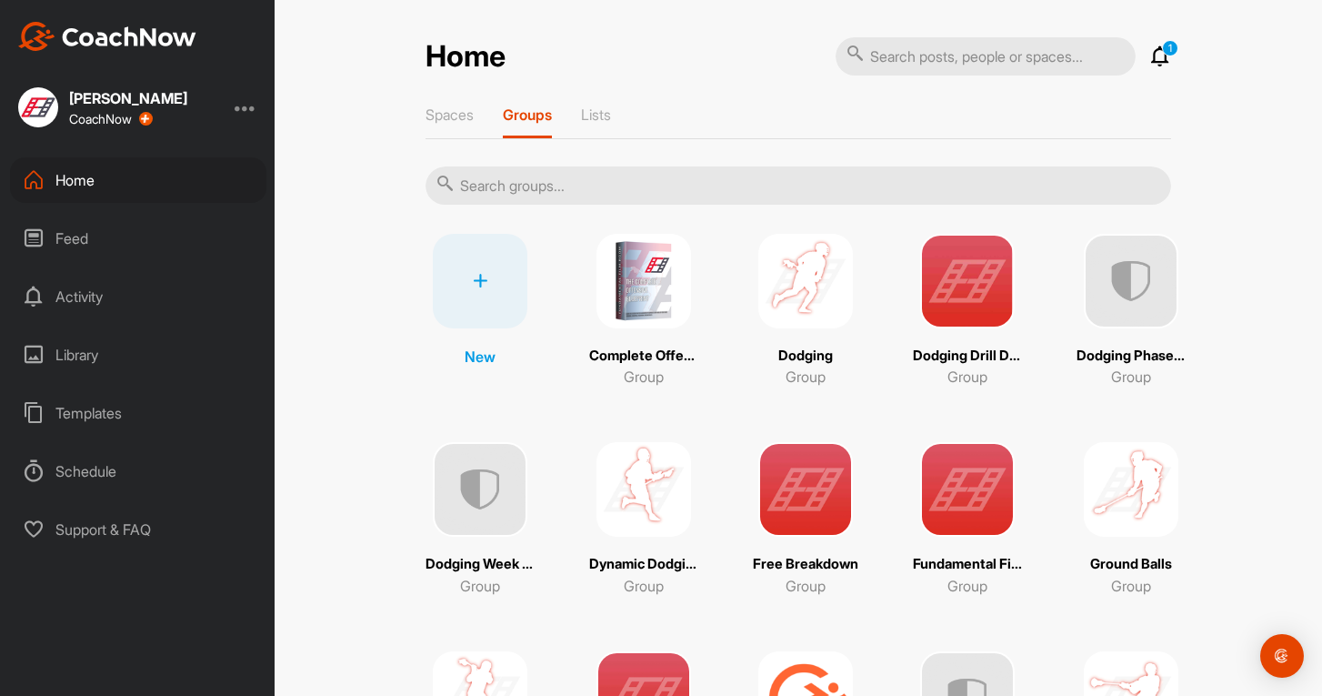
click at [631, 290] on img at bounding box center [644, 281] width 95 height 95
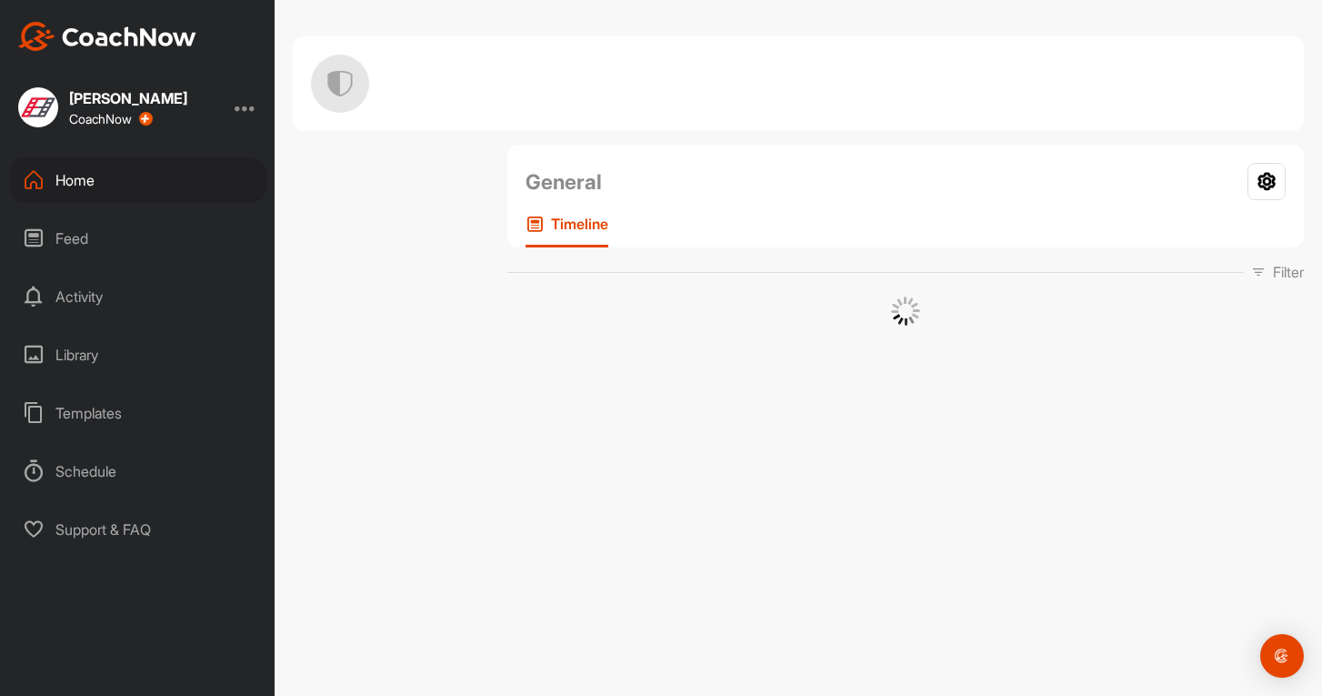
click at [631, 290] on div "General Your Notifications Timeline Filter Media Type Images Videos Notes Audio…" at bounding box center [905, 235] width 797 height 181
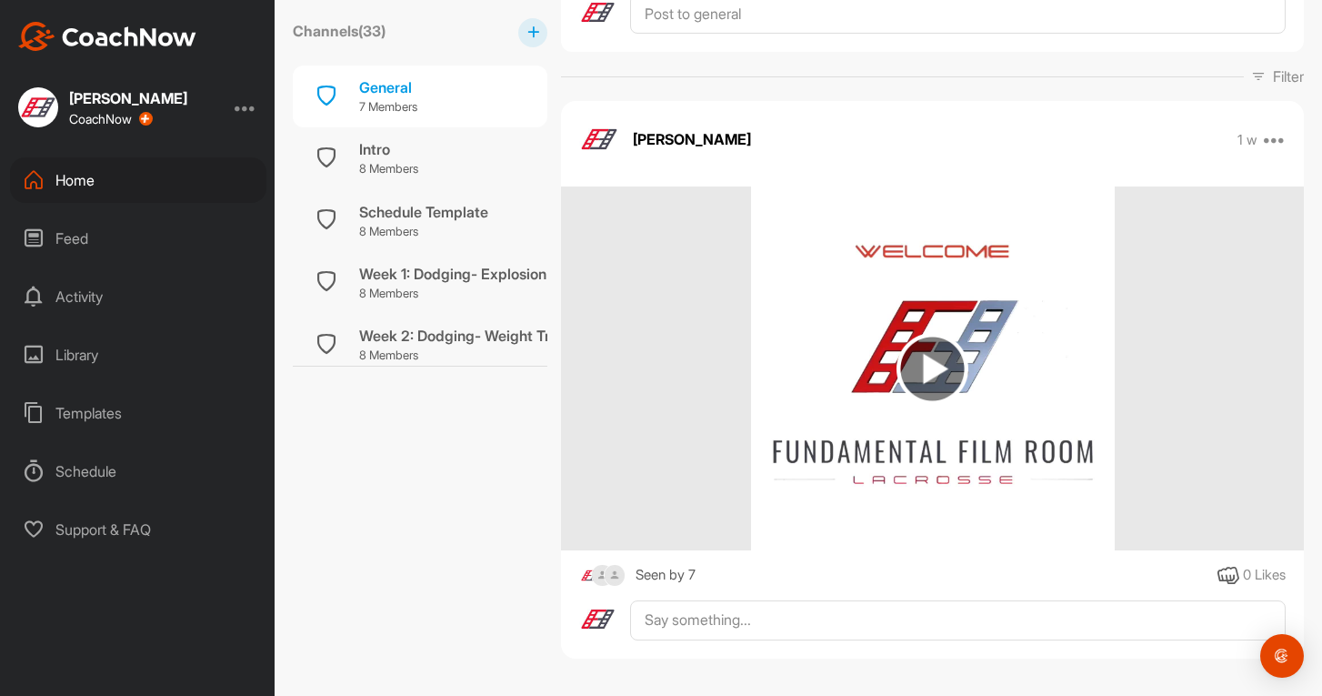
scroll to position [289, 0]
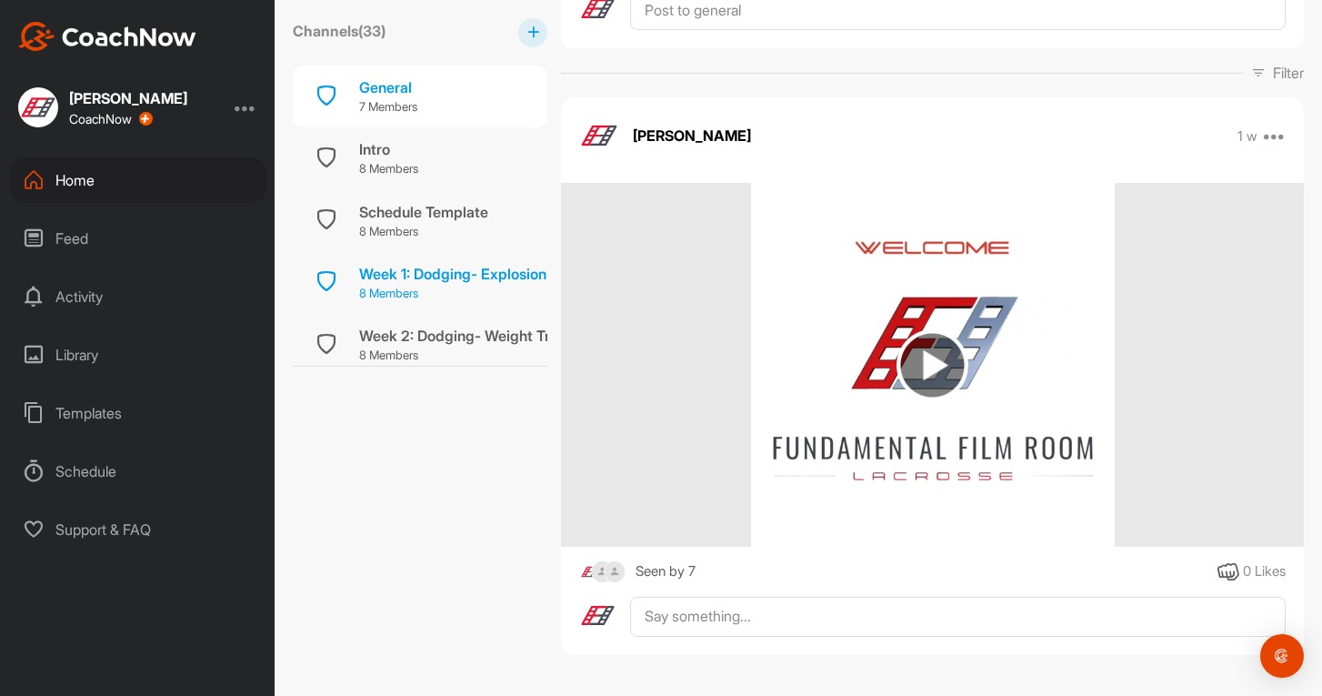
click at [426, 294] on p "8 Members" at bounding box center [452, 294] width 187 height 18
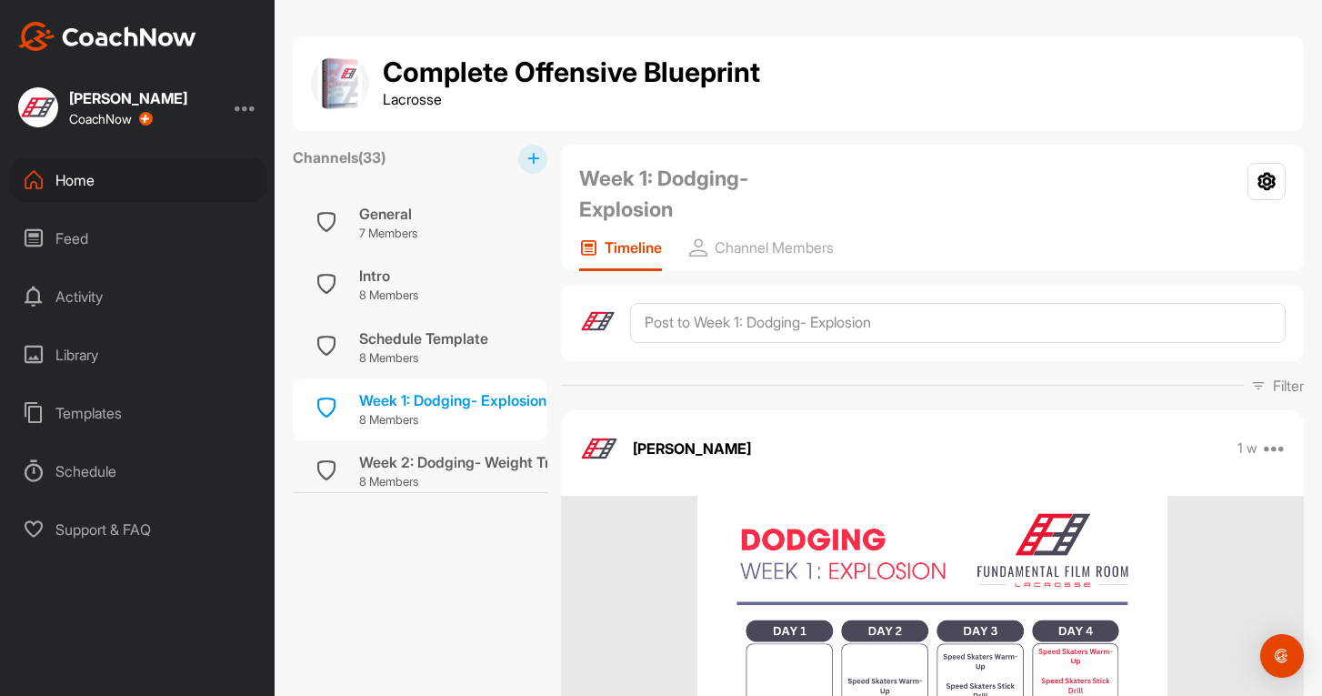
click at [73, 183] on div "Home" at bounding box center [138, 179] width 256 height 45
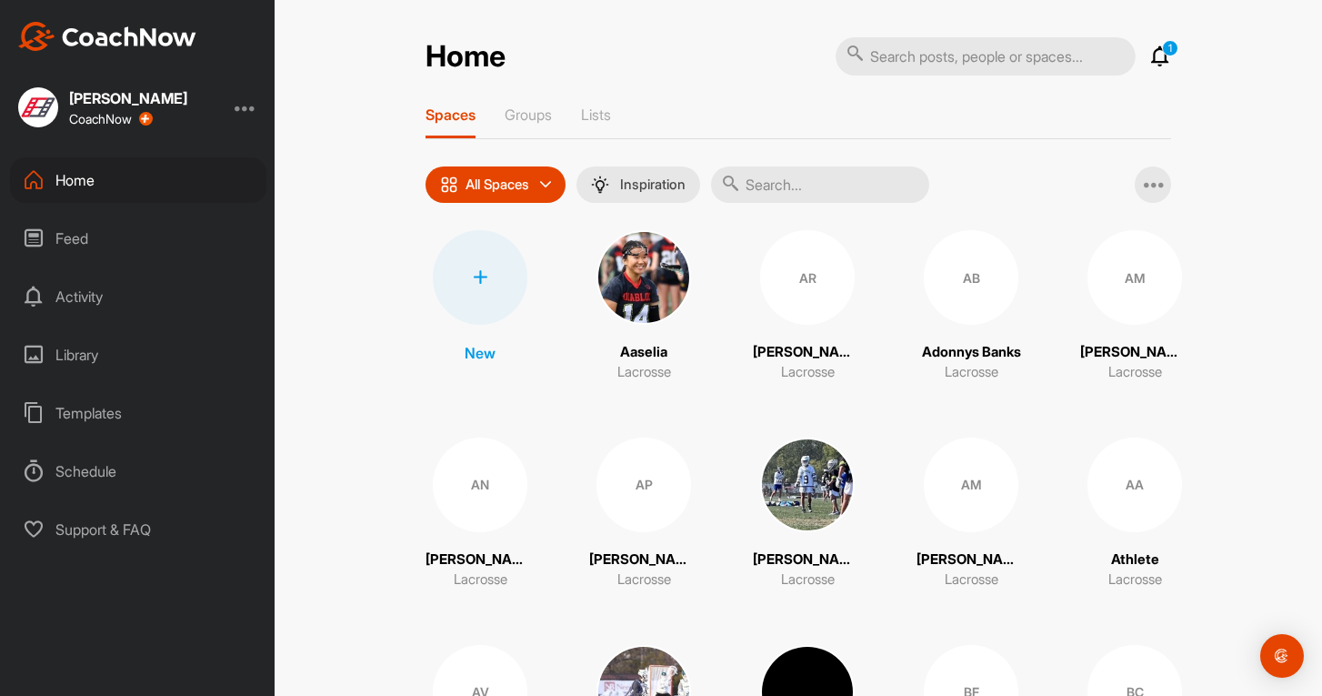
click at [948, 56] on input "text" at bounding box center [986, 56] width 300 height 38
type input "jack"
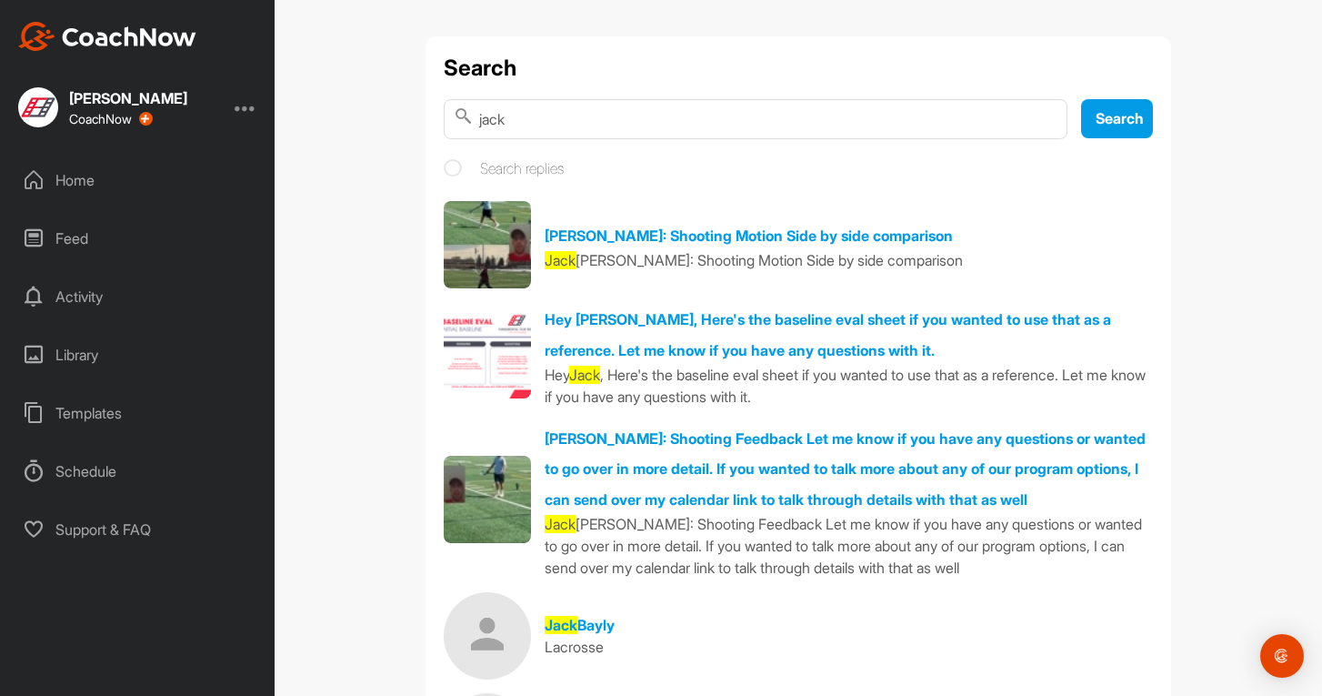
click at [567, 117] on input "jack" at bounding box center [756, 119] width 624 height 40
type input "j"
click at [84, 183] on div "Home" at bounding box center [138, 179] width 256 height 45
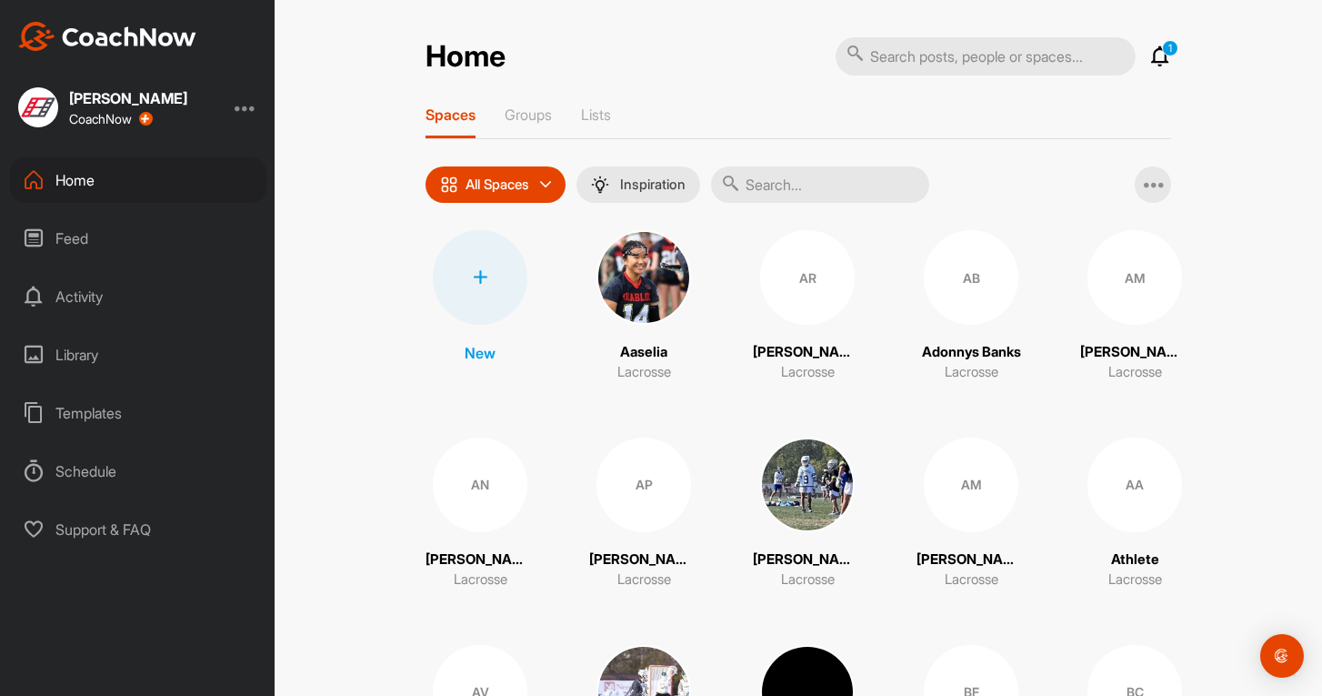
click at [791, 181] on input "text" at bounding box center [820, 184] width 218 height 36
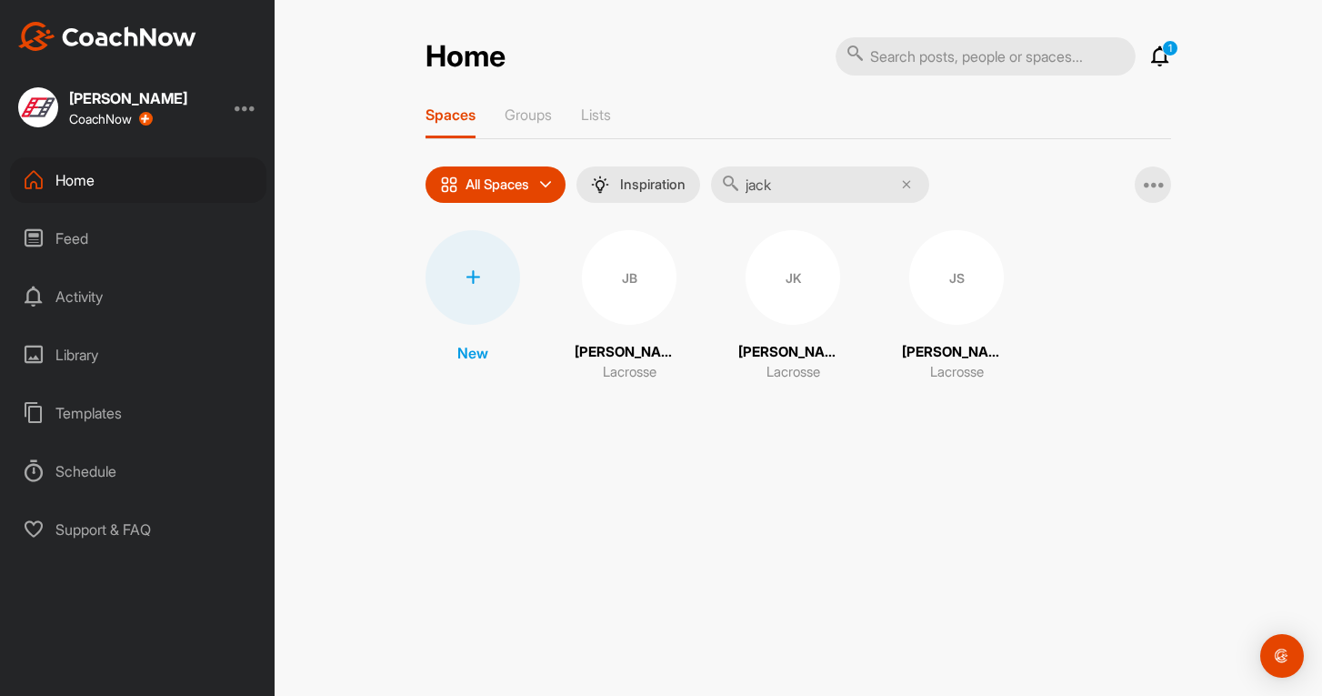
type input "jack"
click at [945, 312] on div "JS" at bounding box center [956, 277] width 95 height 95
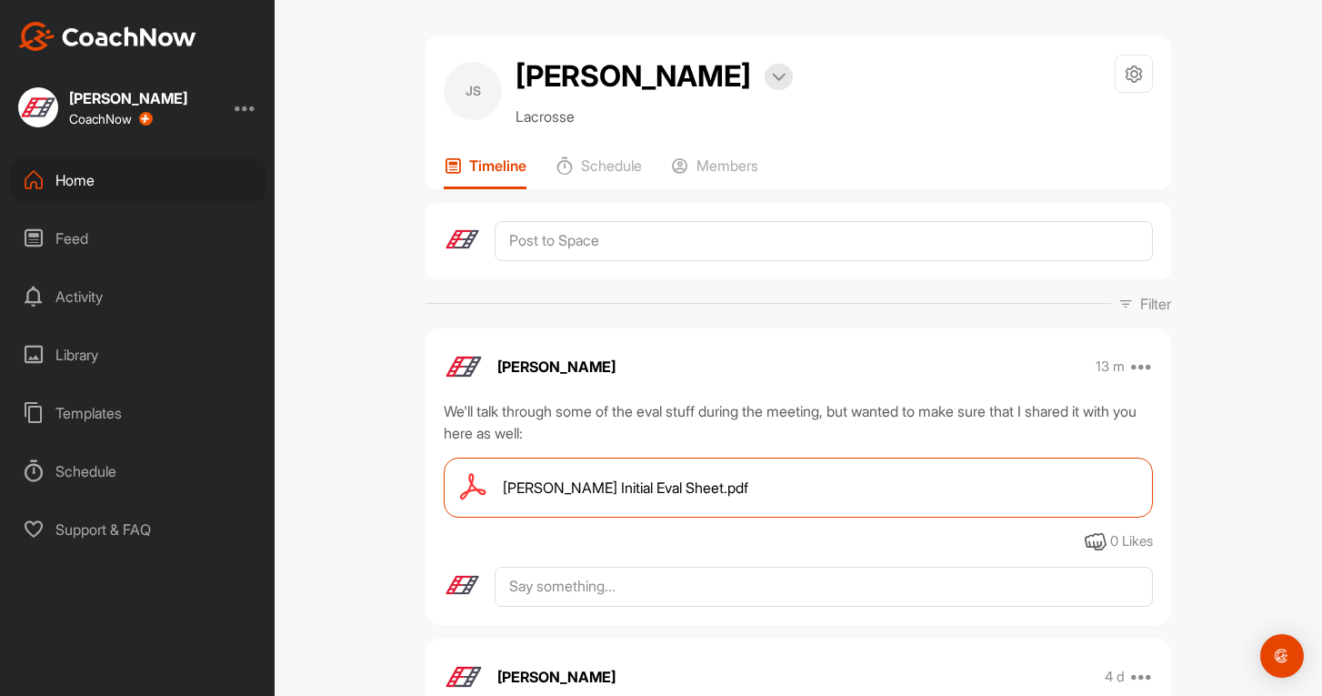
click at [245, 106] on div at bounding box center [246, 107] width 22 height 22
